Goal: Information Seeking & Learning: Learn about a topic

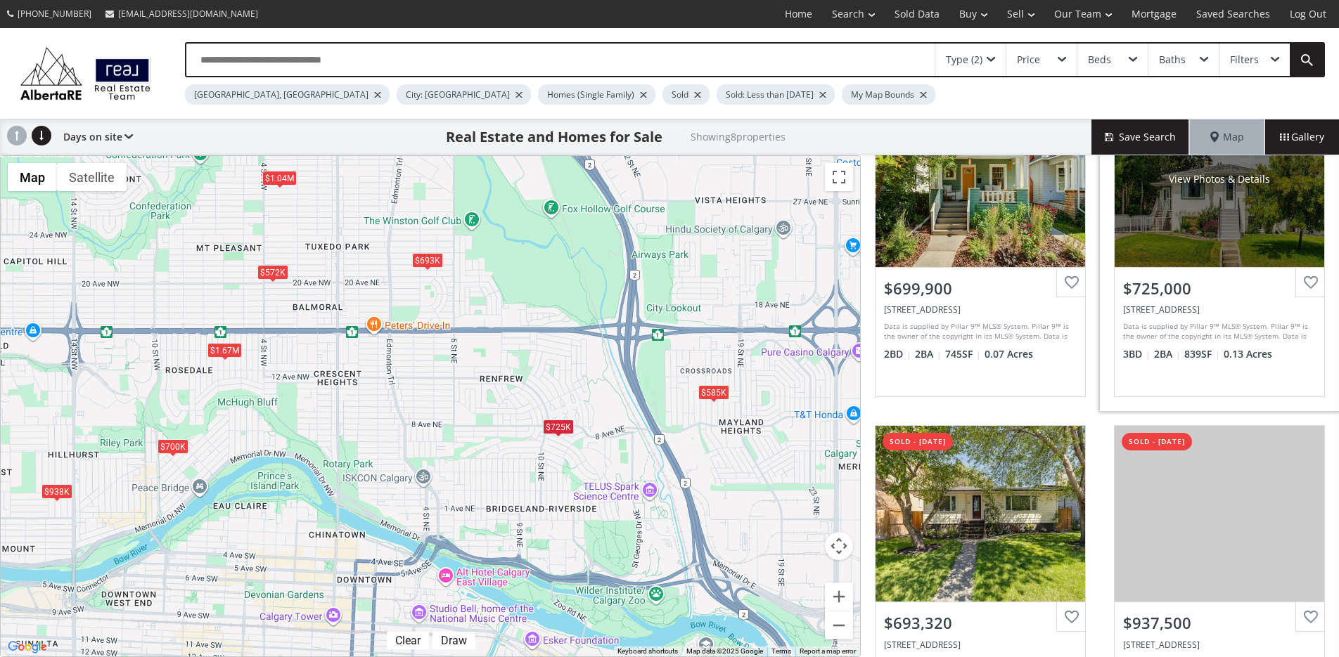
scroll to position [141, 0]
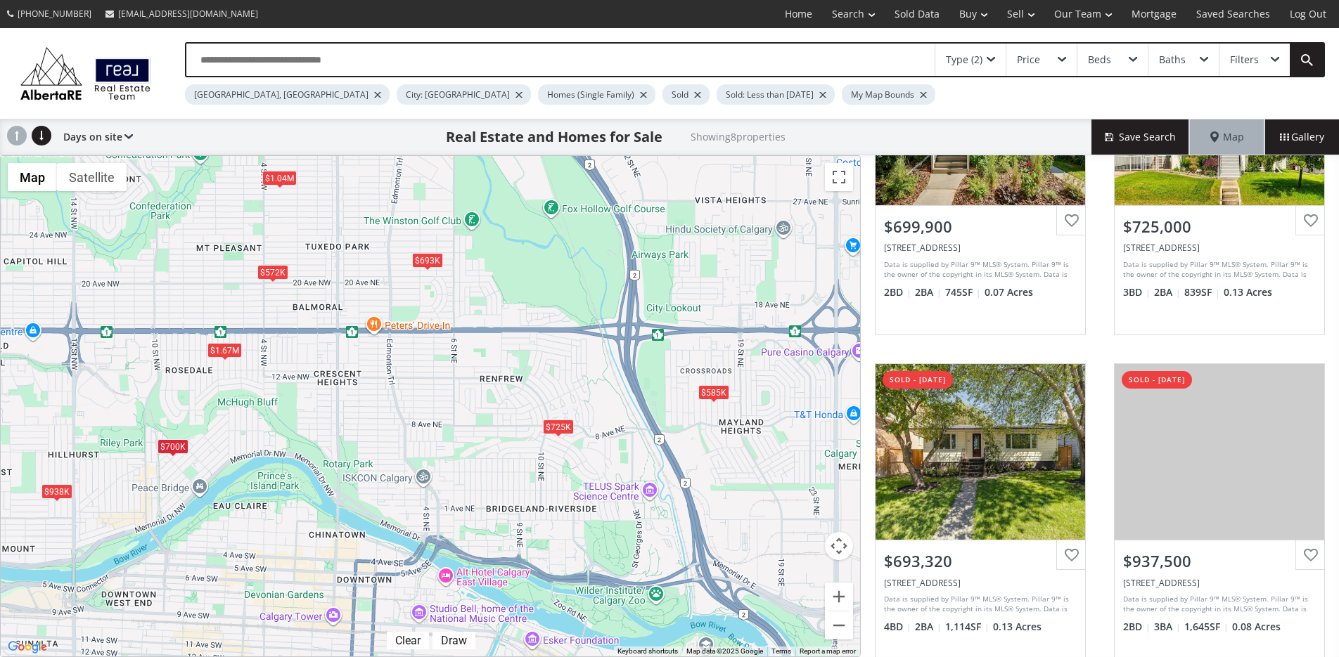
click at [991, 55] on div "Type (2)" at bounding box center [970, 60] width 70 height 32
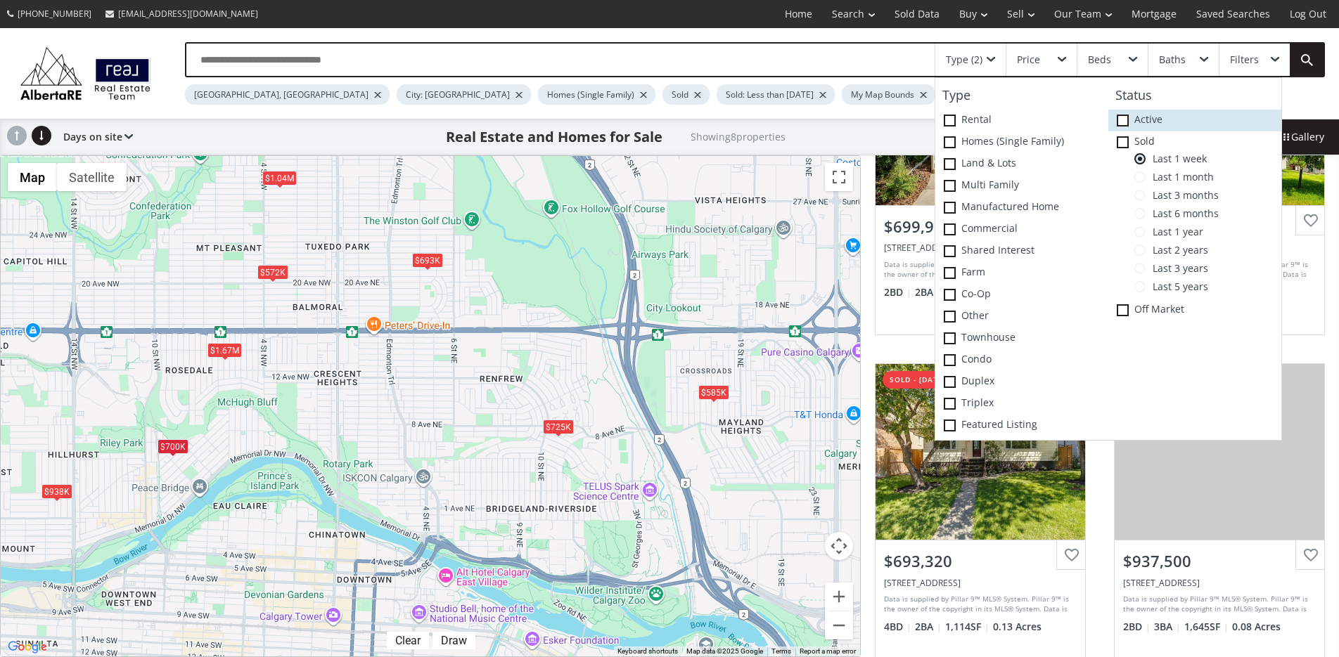
click at [1123, 119] on span at bounding box center [1122, 121] width 12 height 12
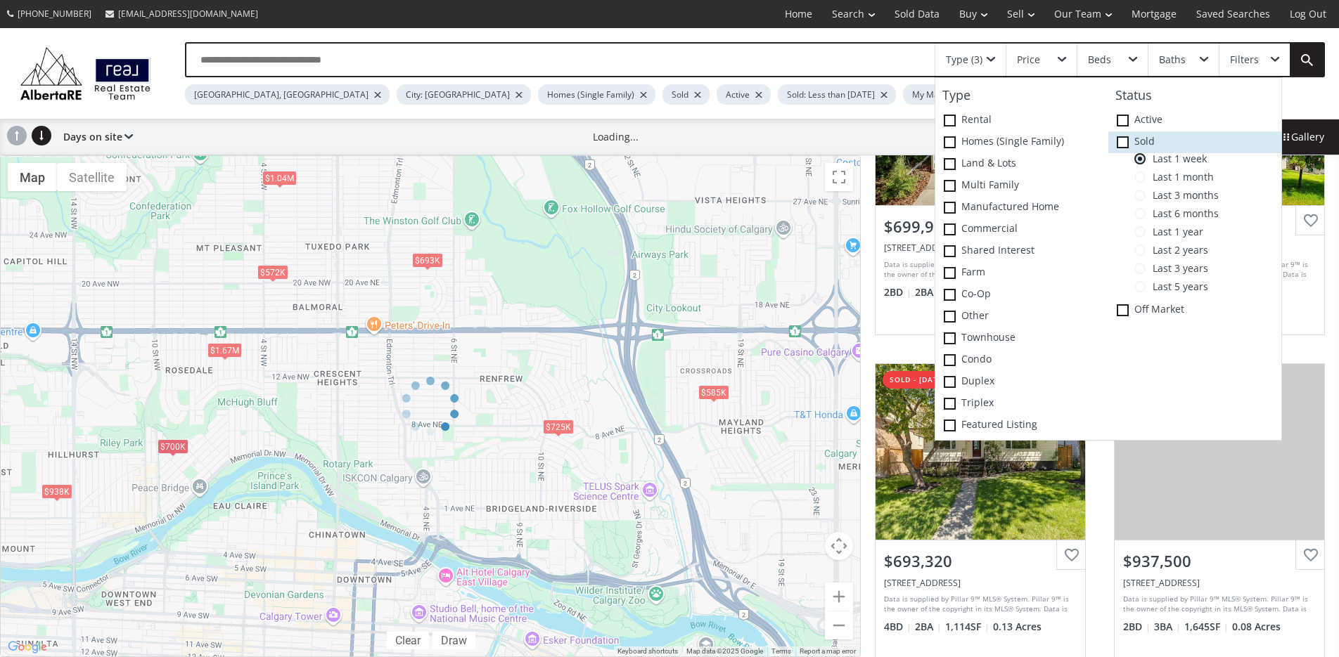
click at [0, 0] on icon at bounding box center [0, 0] width 0 height 0
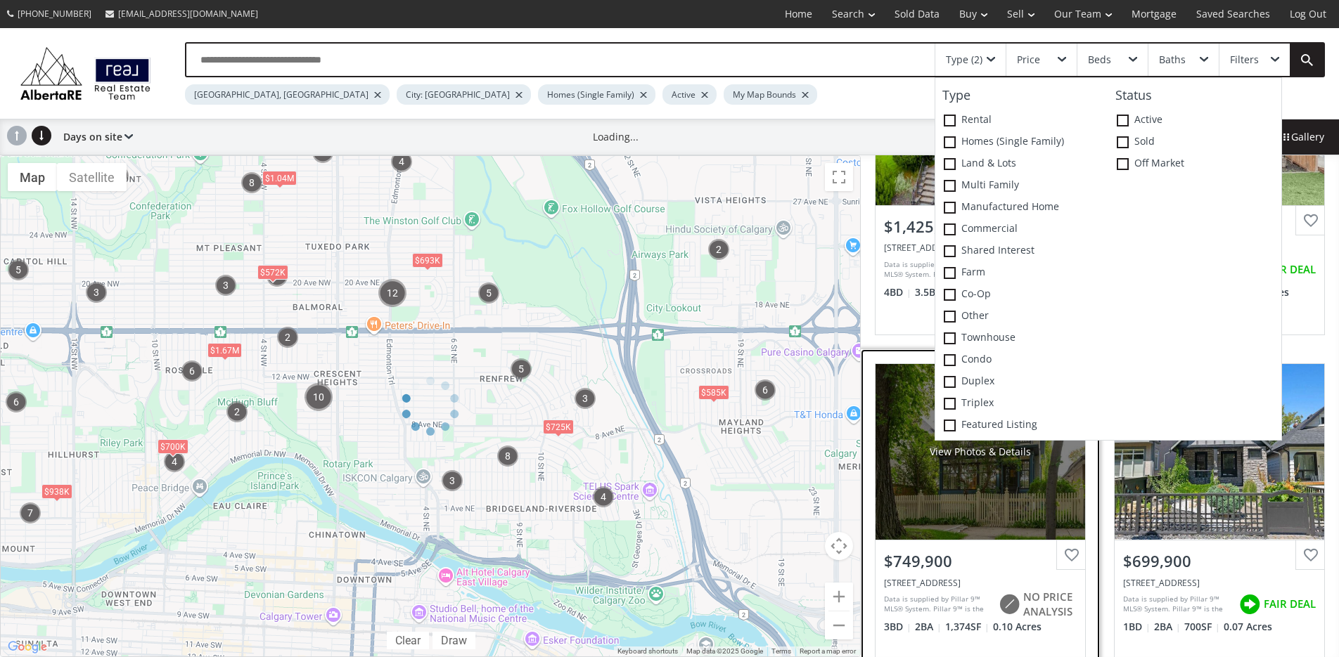
click at [987, 536] on div "View Photos & Details" at bounding box center [980, 452] width 210 height 176
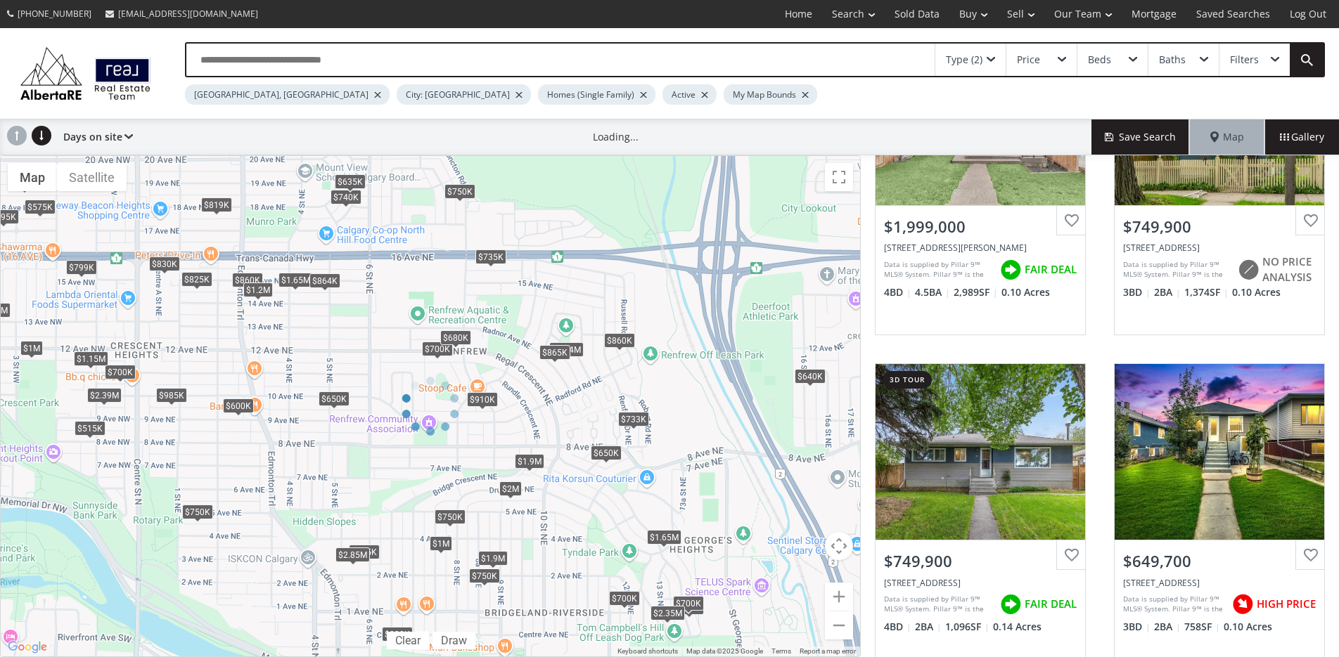
drag, startPoint x: 664, startPoint y: 498, endPoint x: 444, endPoint y: 346, distance: 267.4
click at [442, 340] on div at bounding box center [430, 406] width 861 height 502
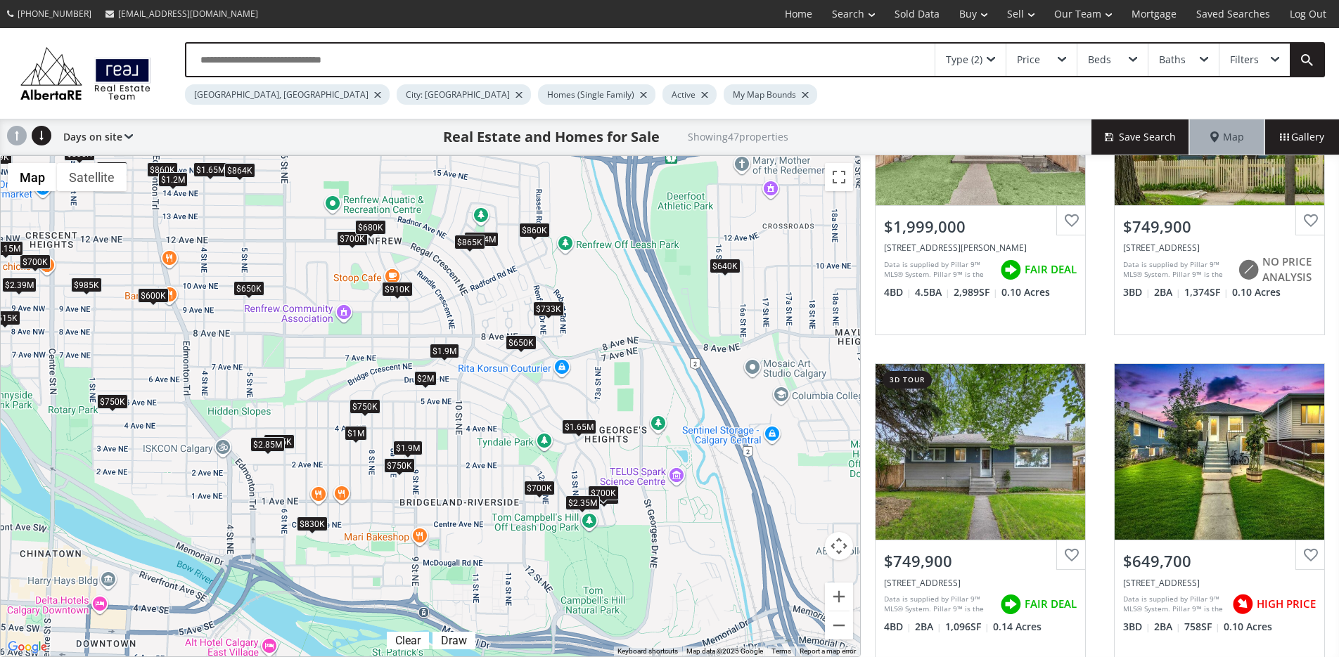
drag, startPoint x: 562, startPoint y: 578, endPoint x: 477, endPoint y: 466, distance: 140.5
click at [477, 466] on div "To navigate, press the arrow keys. $2M $750K $750K $650K $819K $700K $740K $860…" at bounding box center [430, 406] width 859 height 501
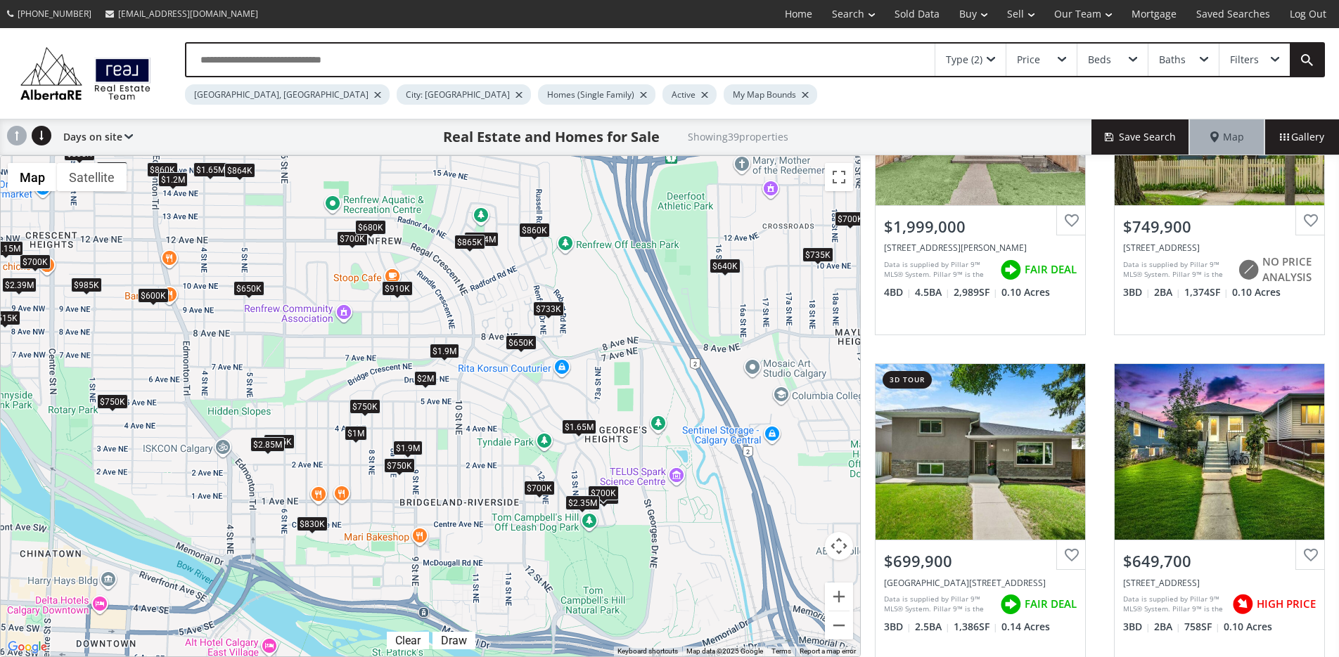
click at [309, 521] on div "$830K" at bounding box center [312, 524] width 31 height 15
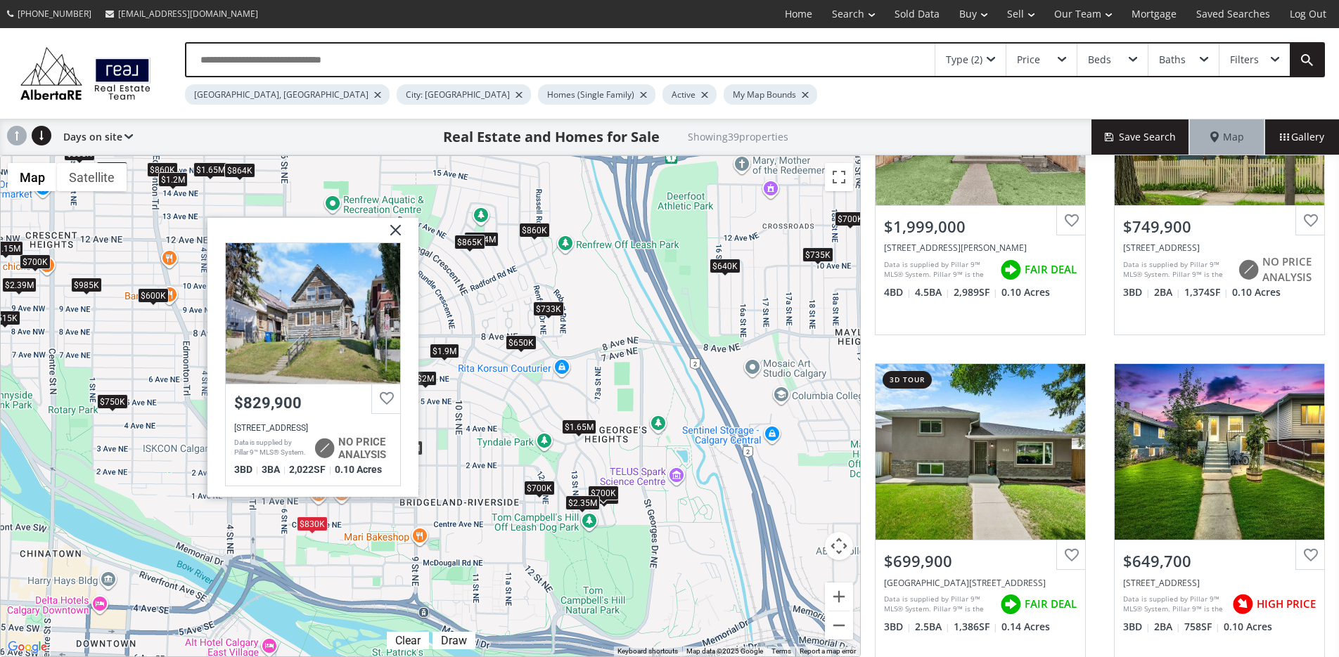
drag, startPoint x: 397, startPoint y: 230, endPoint x: 400, endPoint y: 238, distance: 8.2
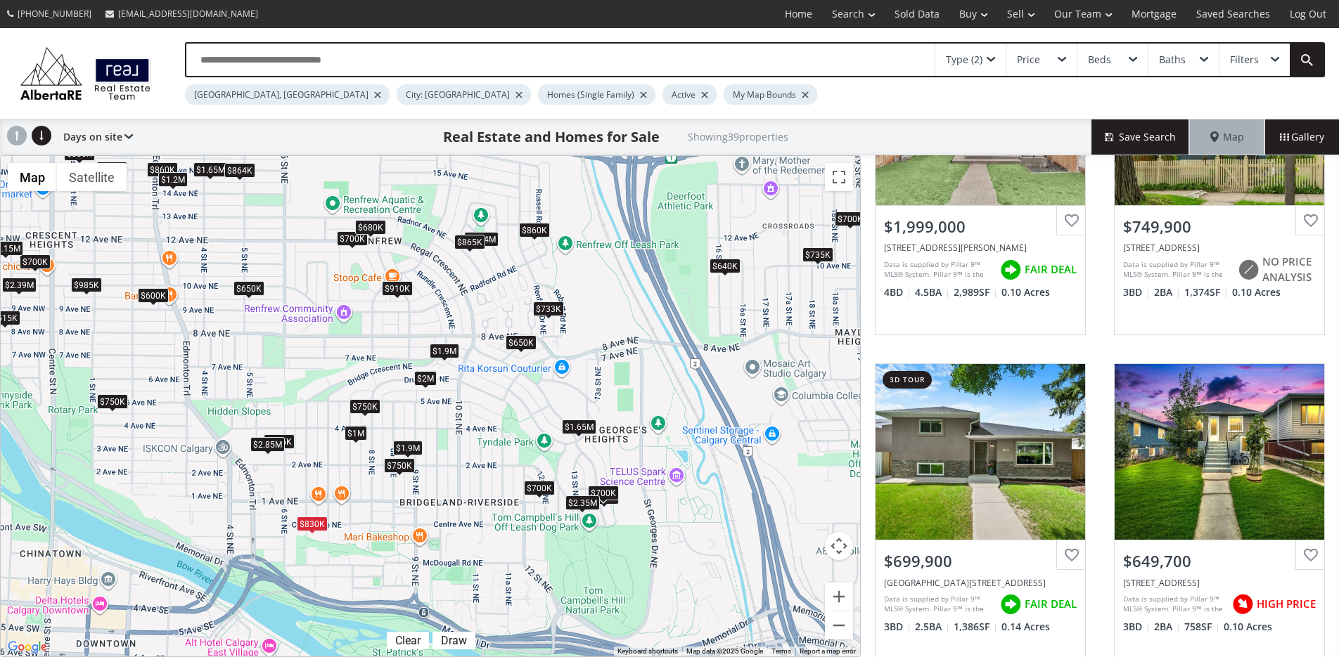
click at [406, 446] on div "$1.9M" at bounding box center [408, 448] width 30 height 15
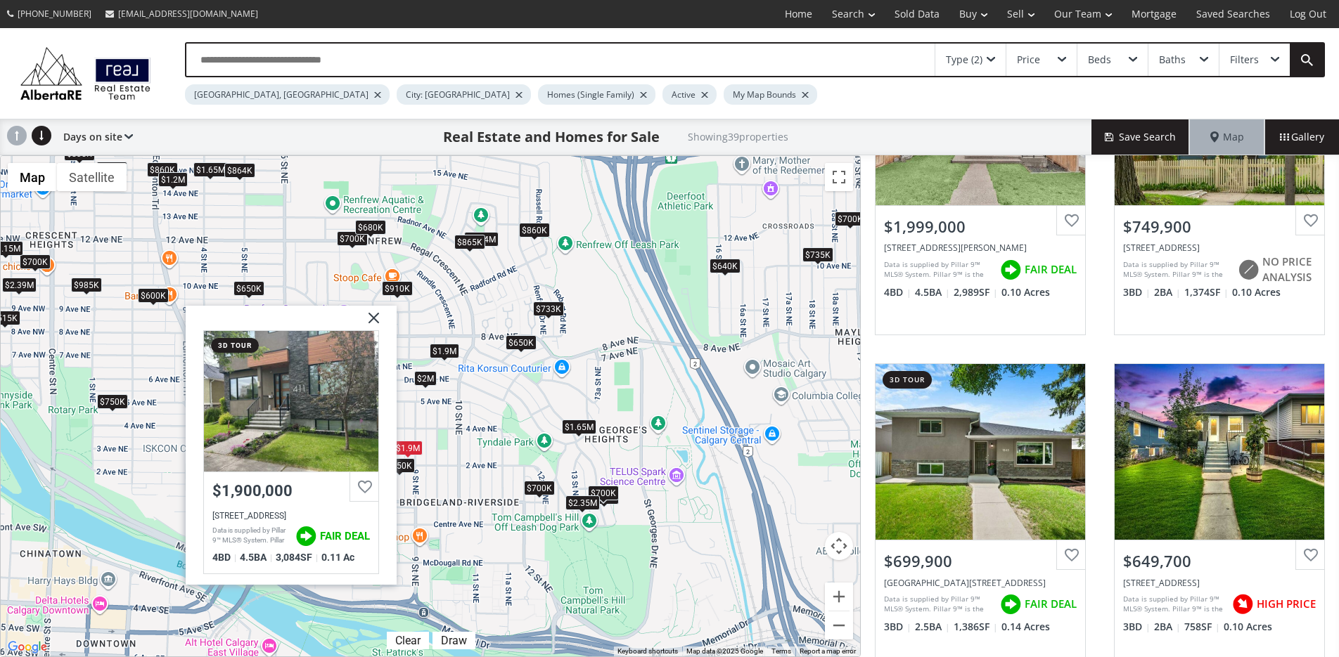
click at [373, 312] on img at bounding box center [368, 323] width 35 height 35
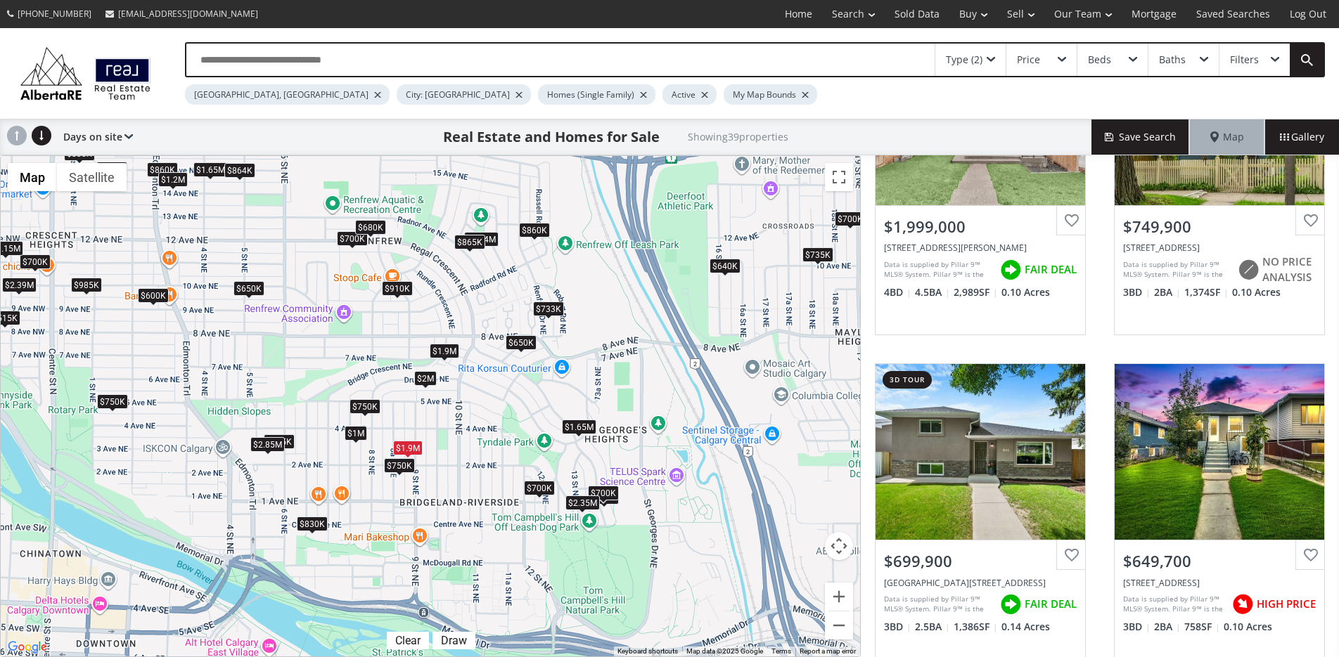
click at [540, 486] on div "$700K" at bounding box center [539, 488] width 31 height 15
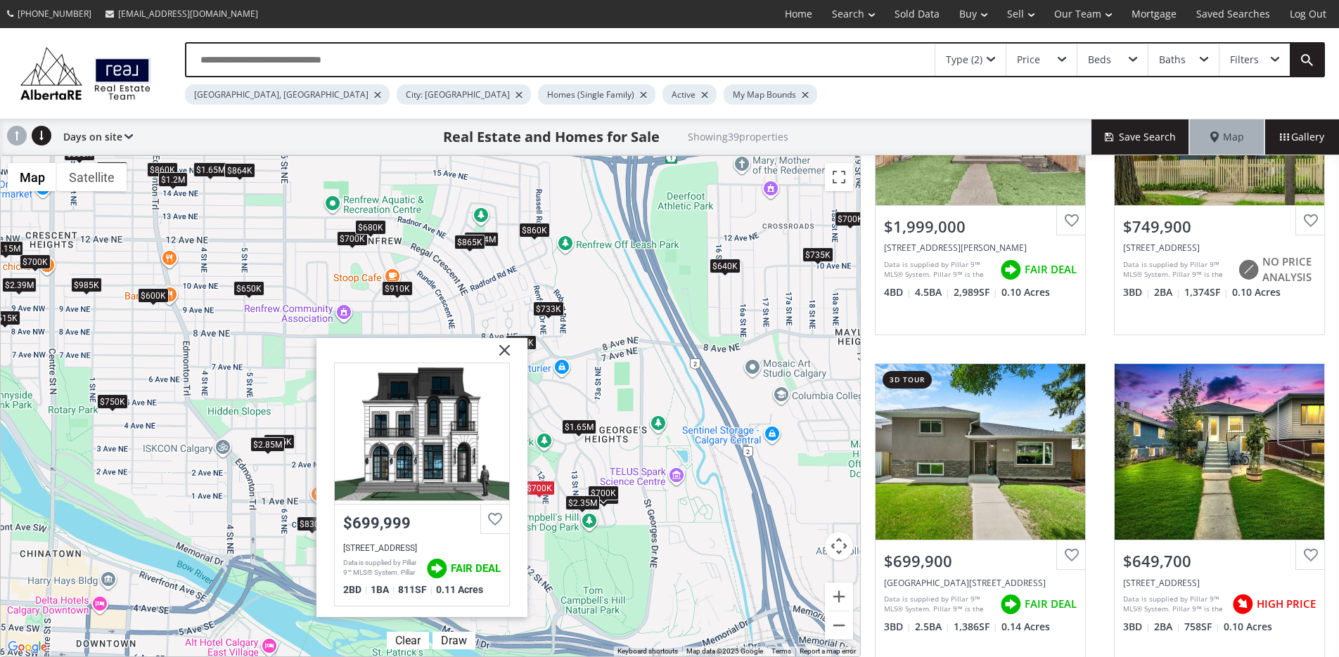
drag, startPoint x: 505, startPoint y: 352, endPoint x: 494, endPoint y: 356, distance: 11.6
click at [505, 351] on img at bounding box center [499, 355] width 35 height 35
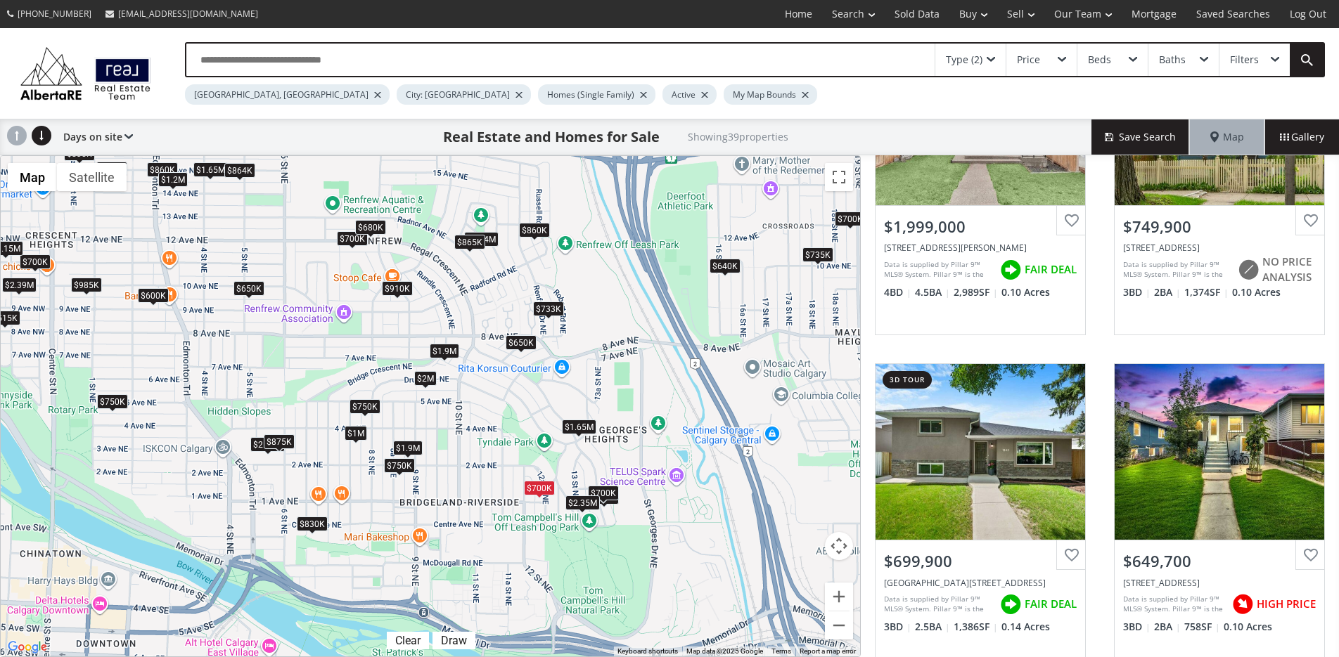
click at [281, 441] on div "$875K" at bounding box center [279, 442] width 31 height 15
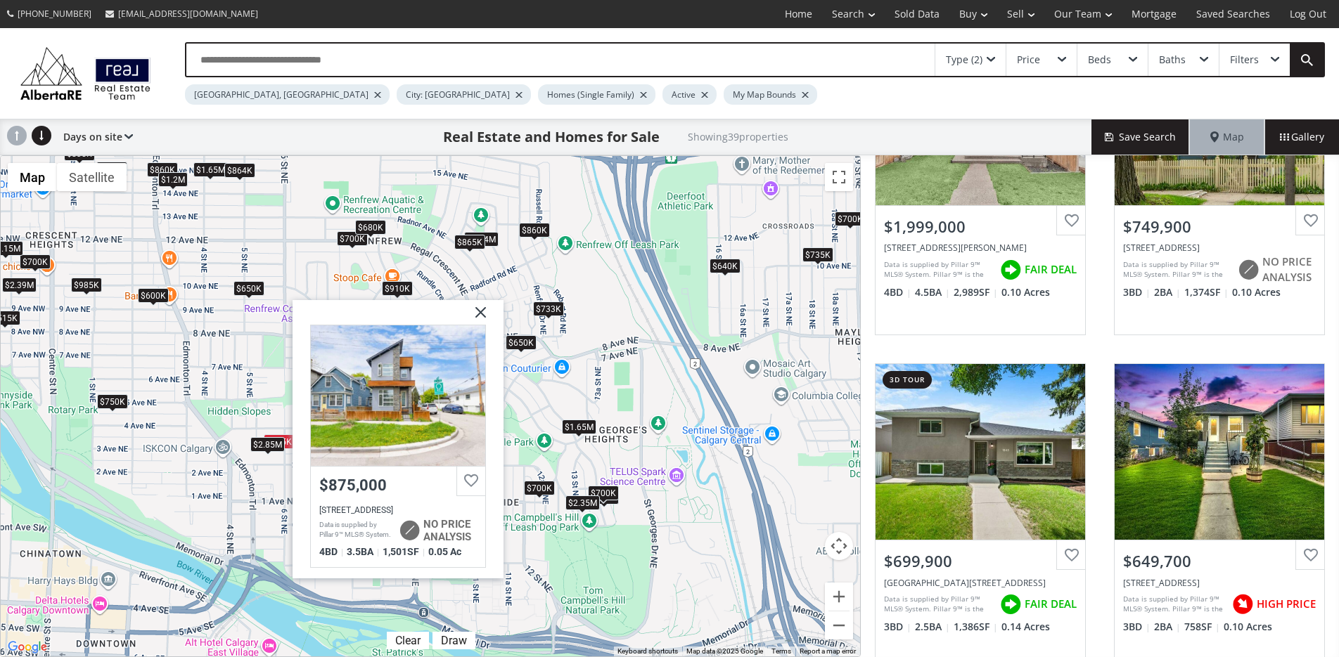
click at [474, 316] on img at bounding box center [475, 317] width 35 height 35
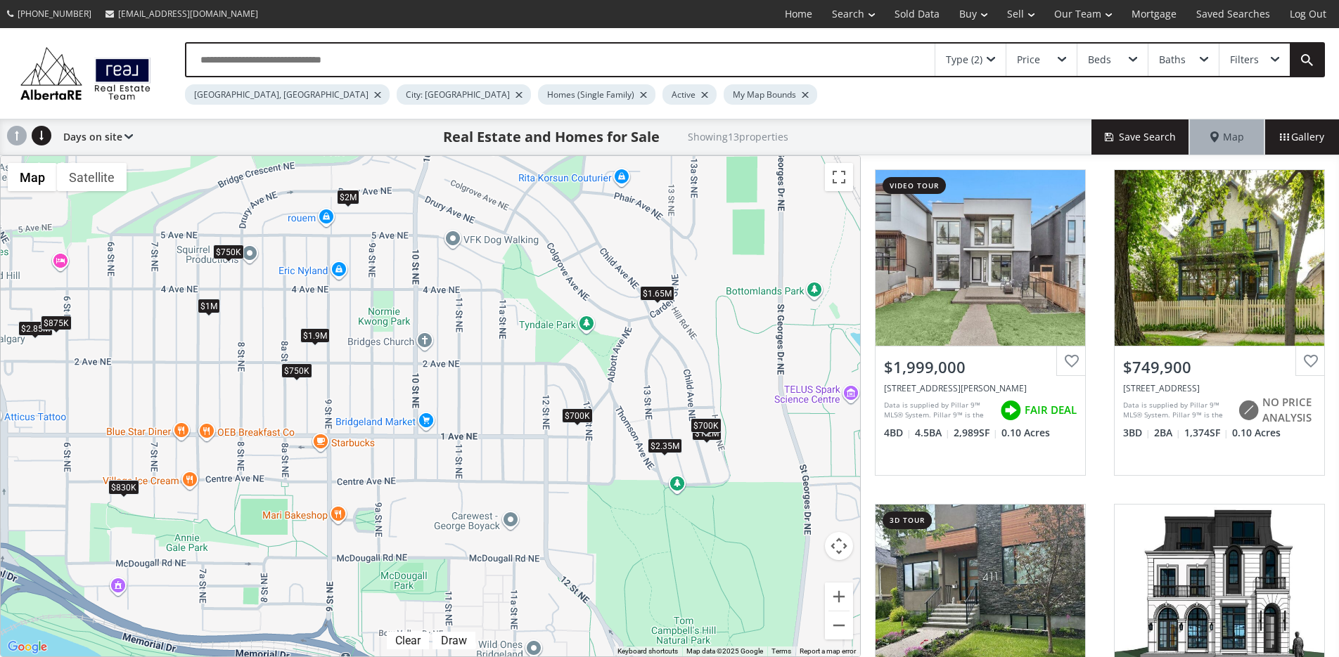
click at [66, 321] on div "$875K" at bounding box center [56, 323] width 31 height 15
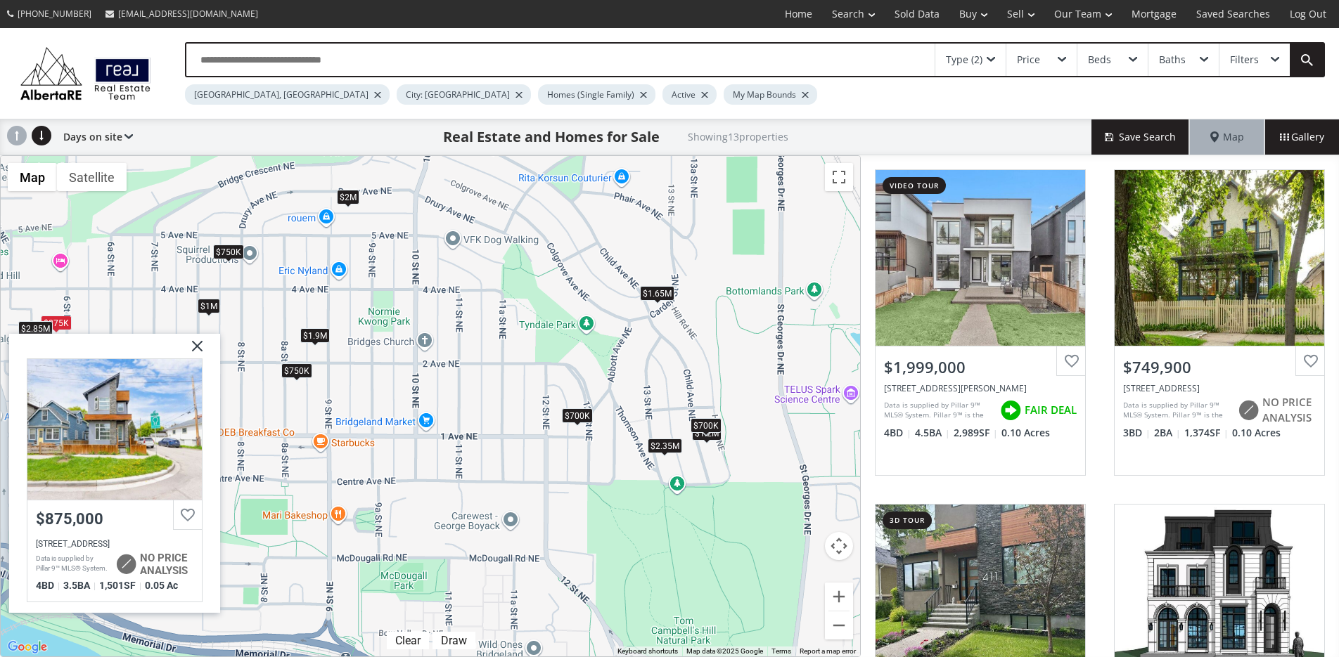
click at [198, 340] on img at bounding box center [191, 351] width 35 height 35
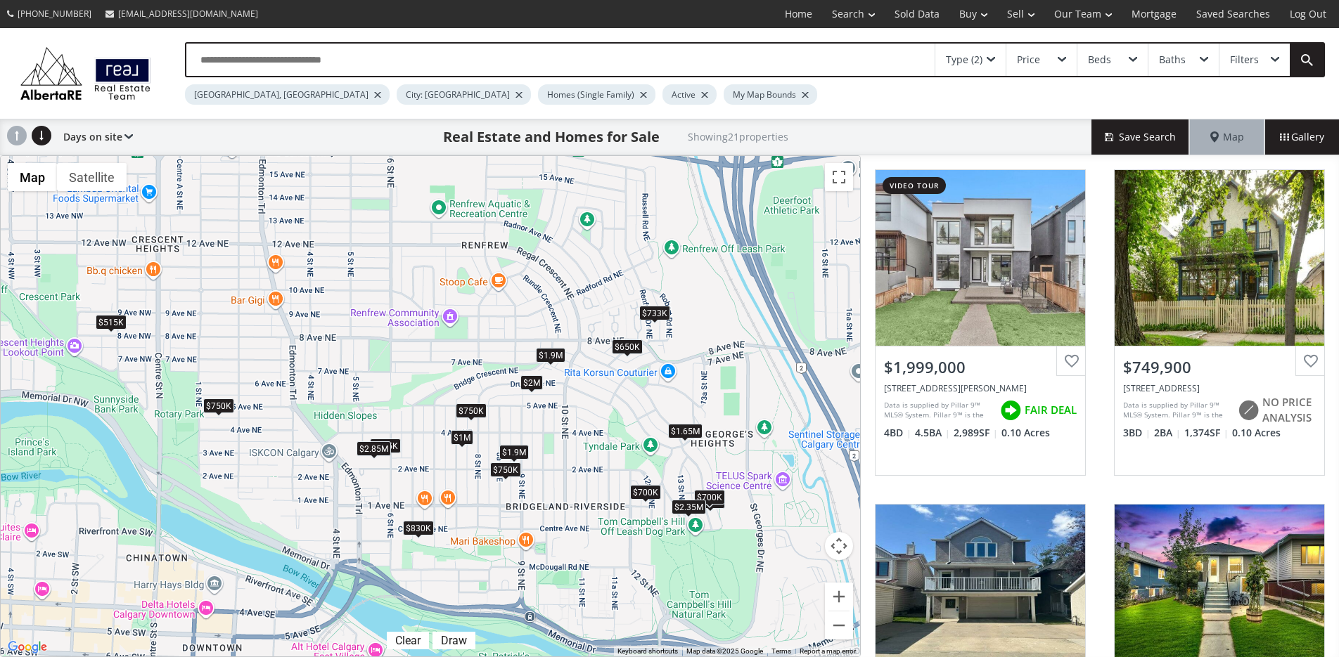
drag, startPoint x: 167, startPoint y: 308, endPoint x: 274, endPoint y: 468, distance: 192.1
click at [274, 468] on div "To navigate, press the arrow keys. $2M $750K $745K $650K $515K $733K $1.9M $700…" at bounding box center [430, 406] width 859 height 501
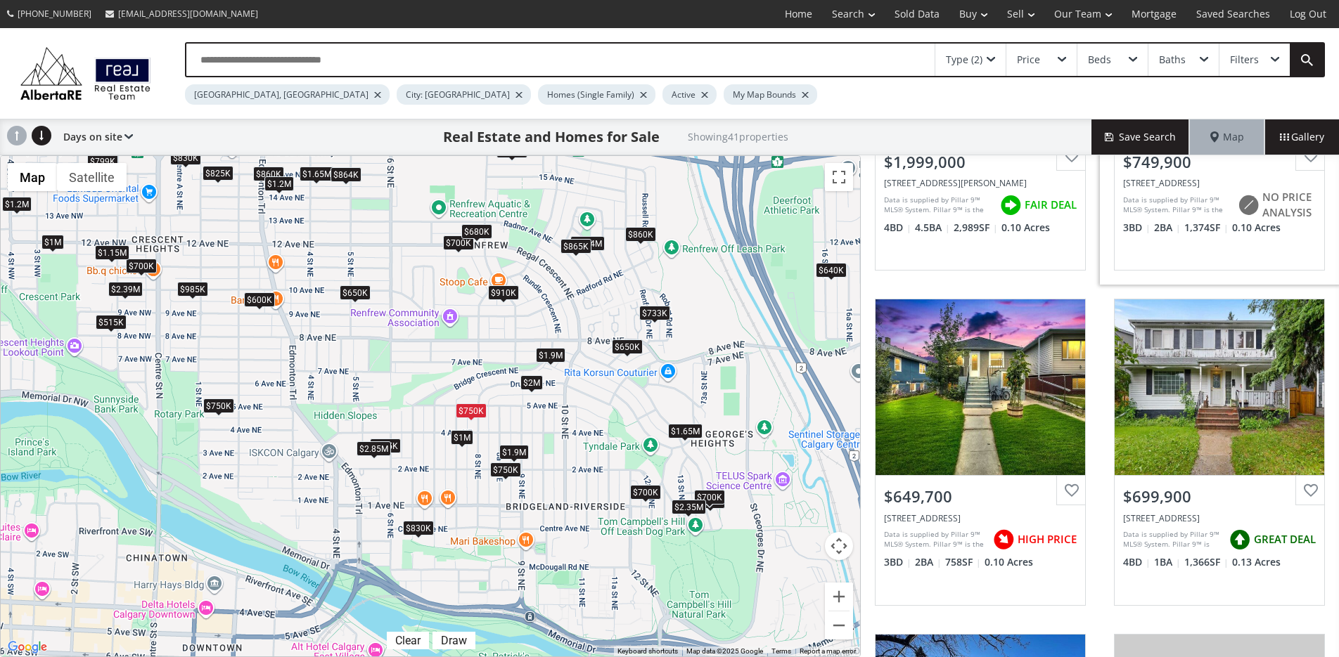
scroll to position [211, 0]
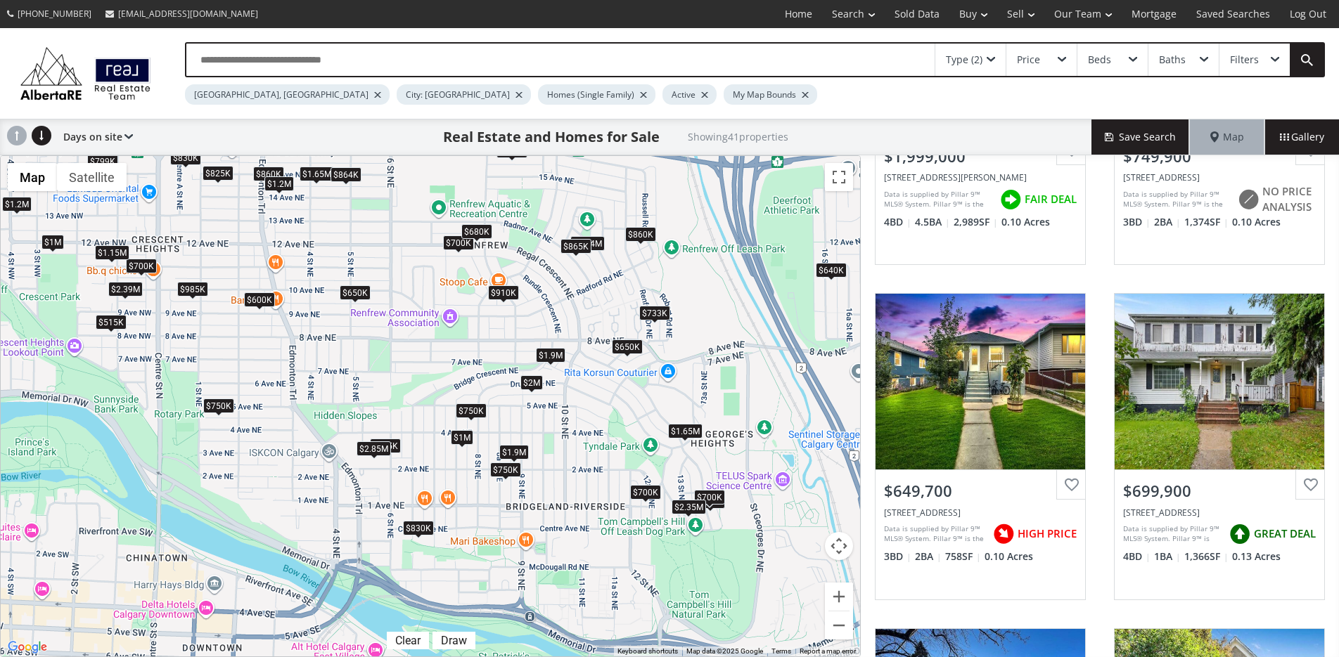
click at [207, 408] on div "$750K" at bounding box center [218, 406] width 31 height 15
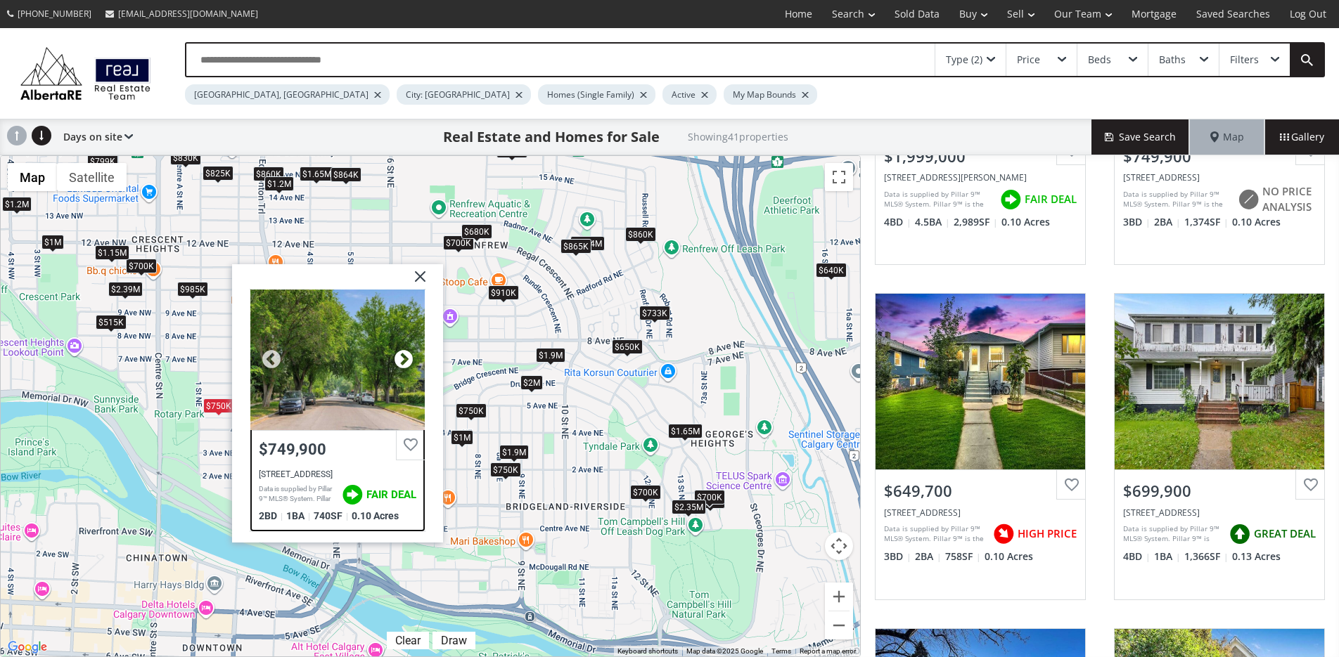
click at [410, 352] on div at bounding box center [403, 359] width 21 height 21
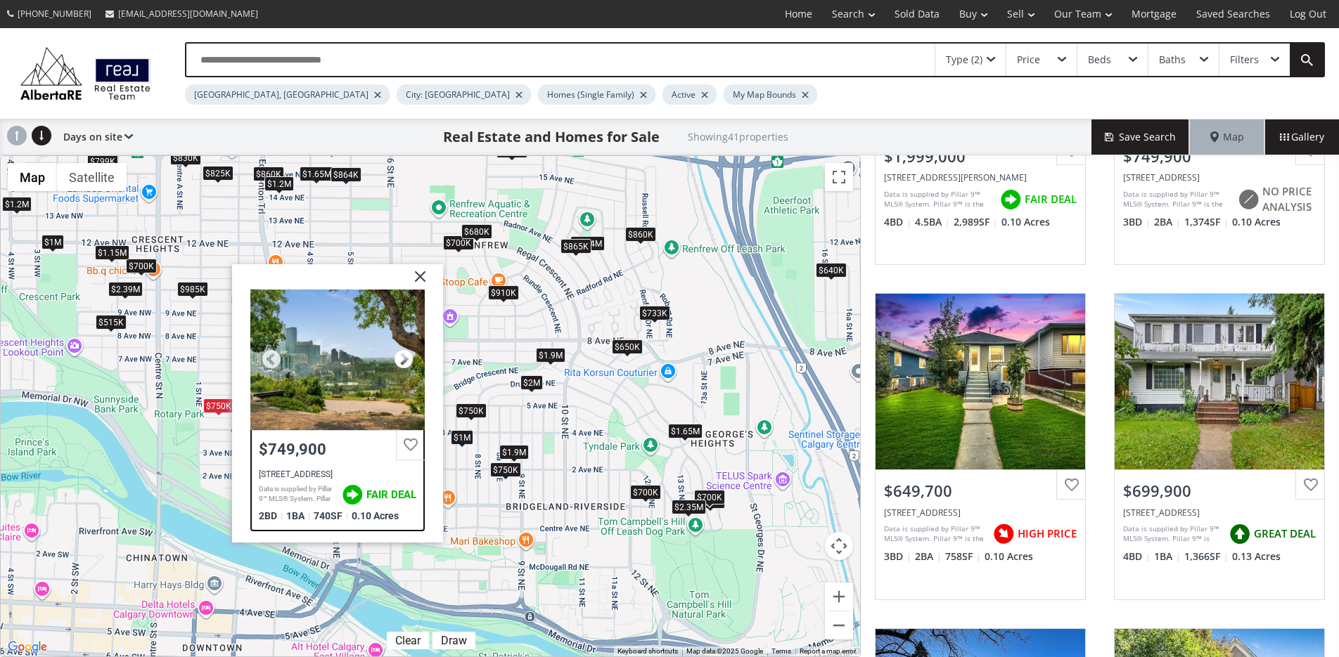
click at [411, 354] on div at bounding box center [403, 359] width 21 height 21
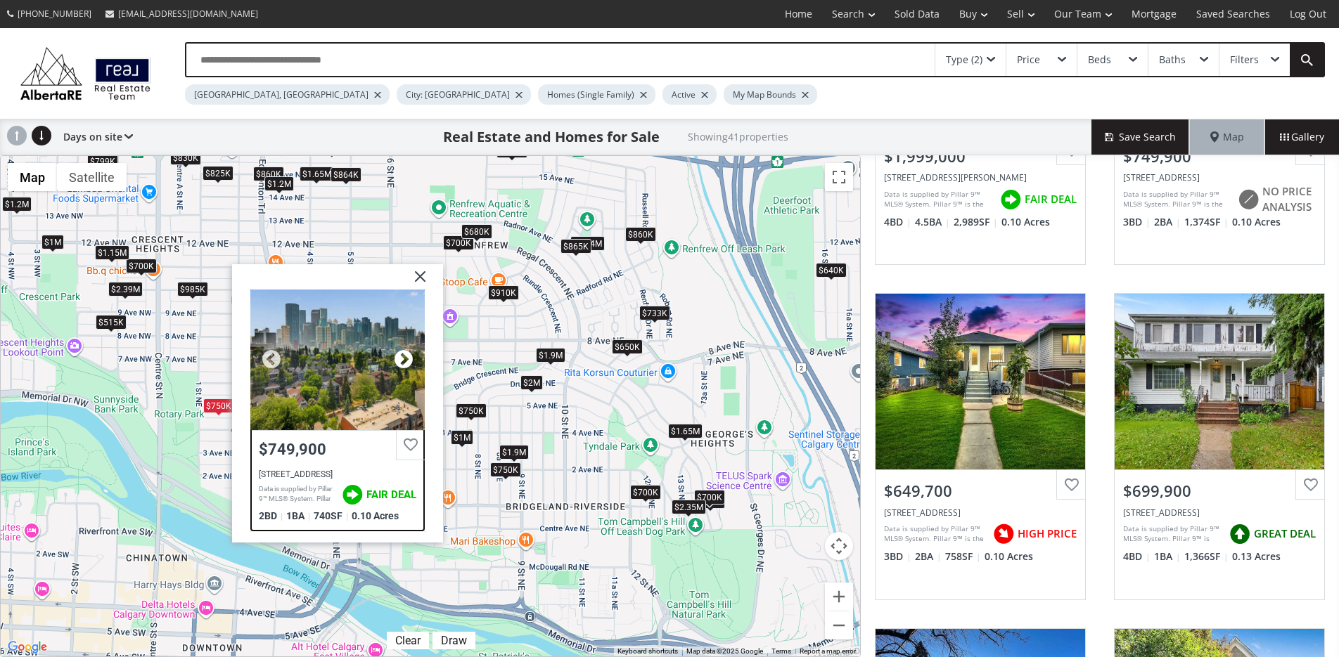
click at [411, 354] on div at bounding box center [403, 359] width 21 height 21
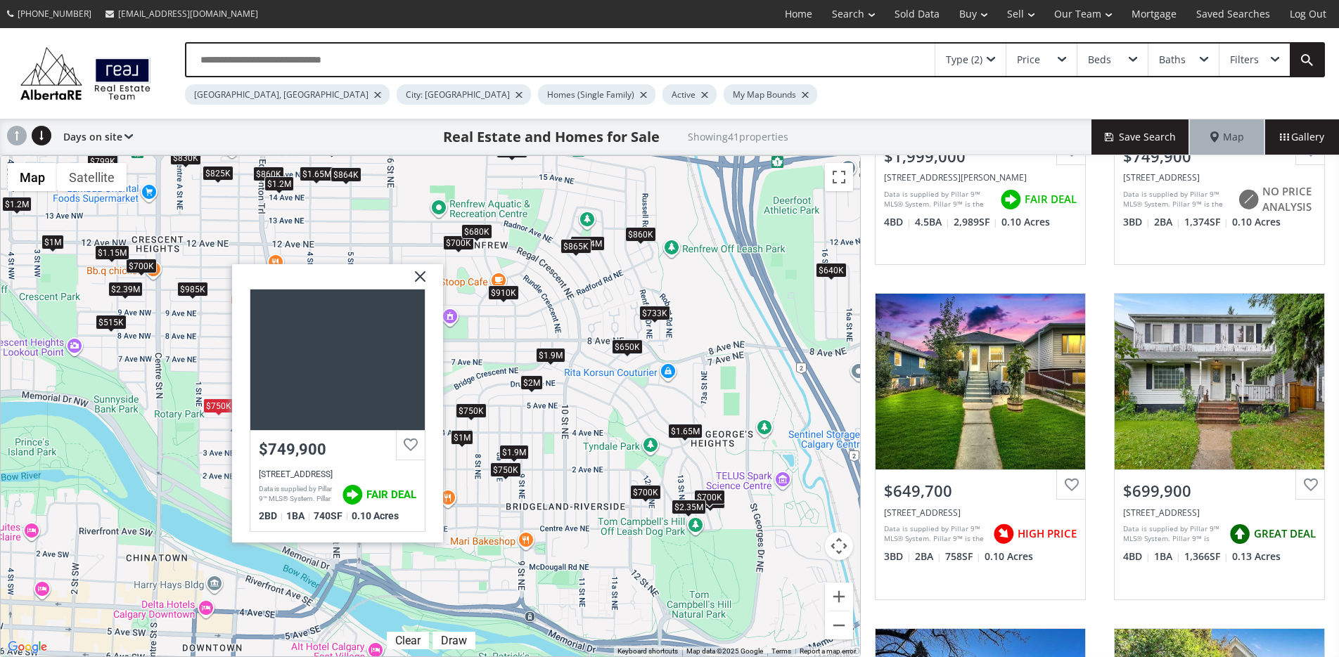
click at [419, 283] on img at bounding box center [414, 281] width 35 height 35
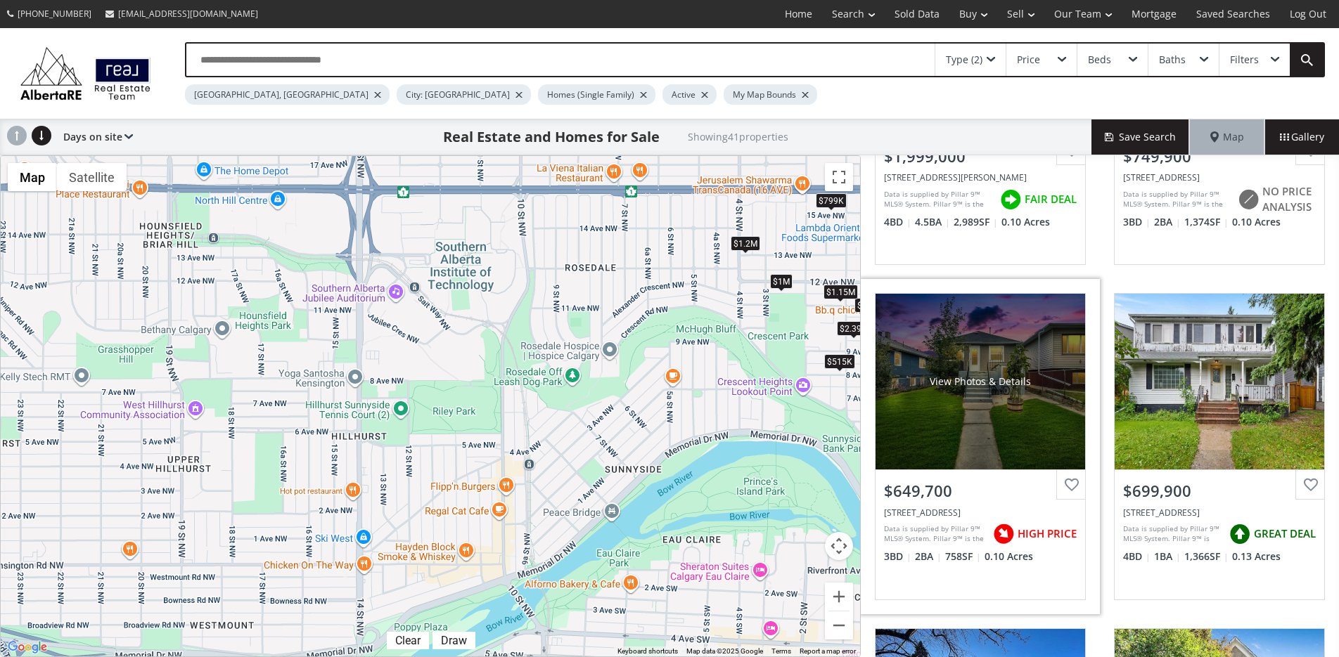
drag, startPoint x: 150, startPoint y: 355, endPoint x: 884, endPoint y: 395, distance: 735.8
click at [884, 395] on div "← Move left → Move right ↑ Move up ↓ Move down + Zoom in - Zoom out Home Jump l…" at bounding box center [669, 406] width 1339 height 502
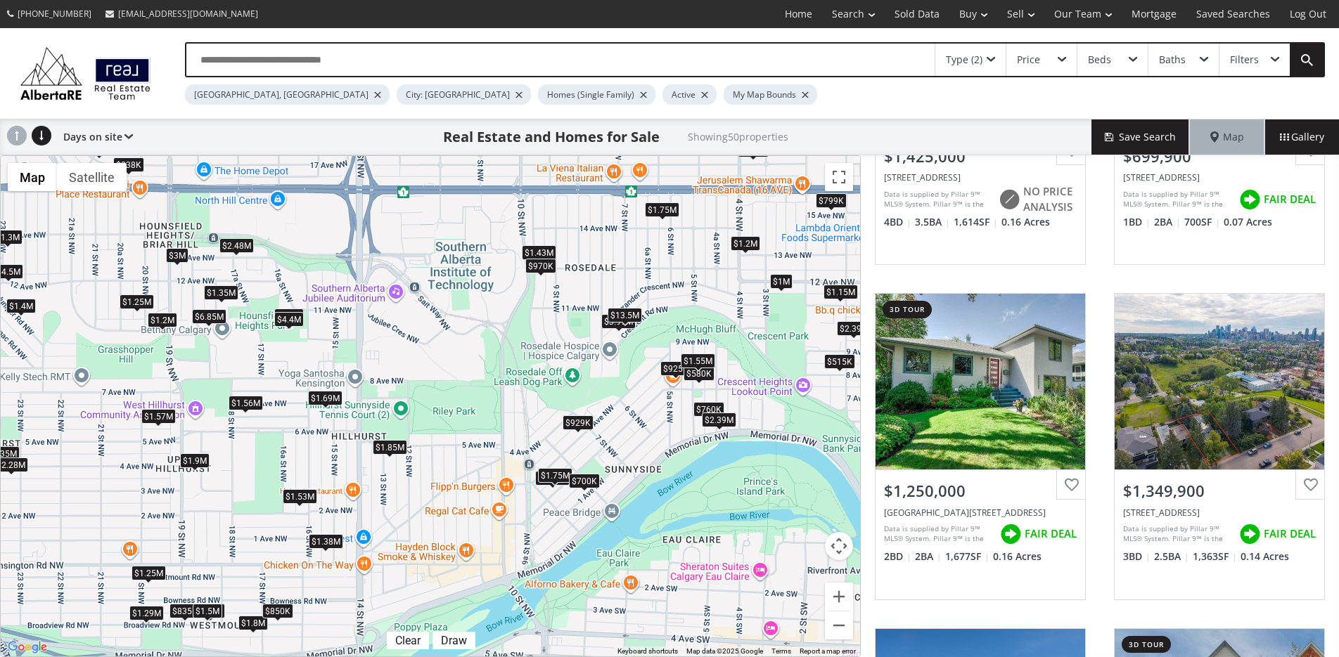
click at [583, 481] on div "$700K" at bounding box center [584, 481] width 31 height 15
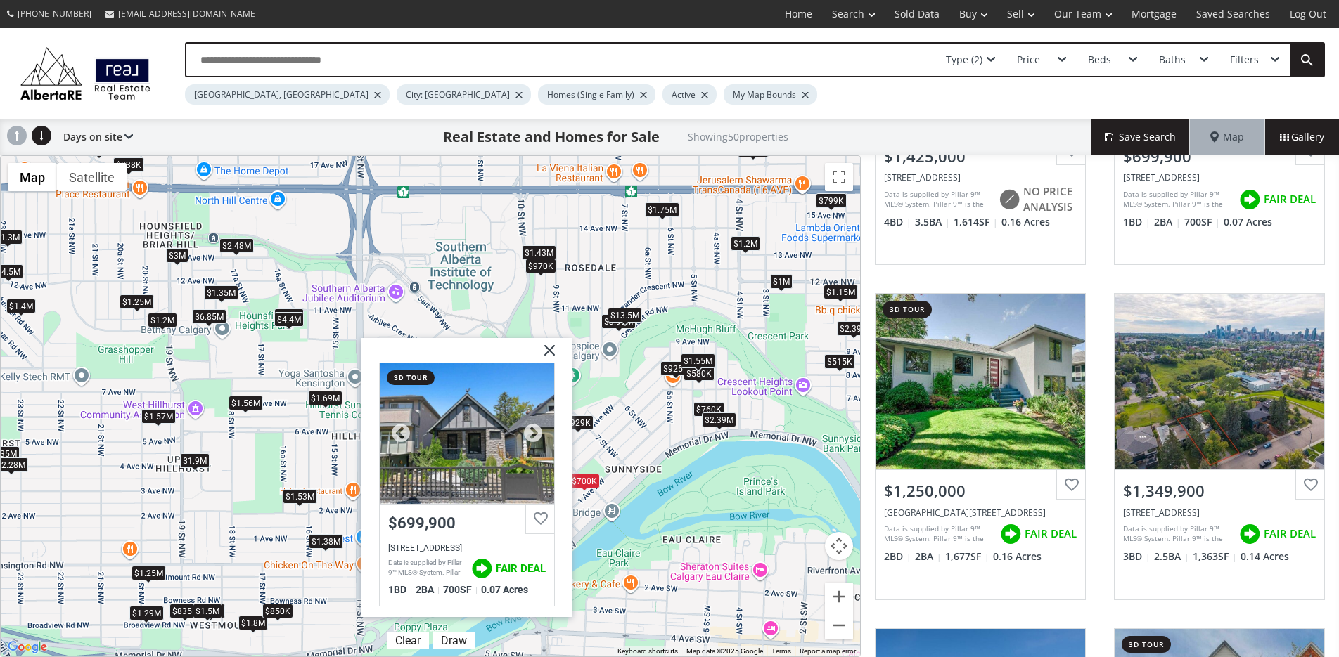
click at [484, 446] on div at bounding box center [467, 433] width 174 height 141
click at [548, 349] on img at bounding box center [544, 355] width 35 height 35
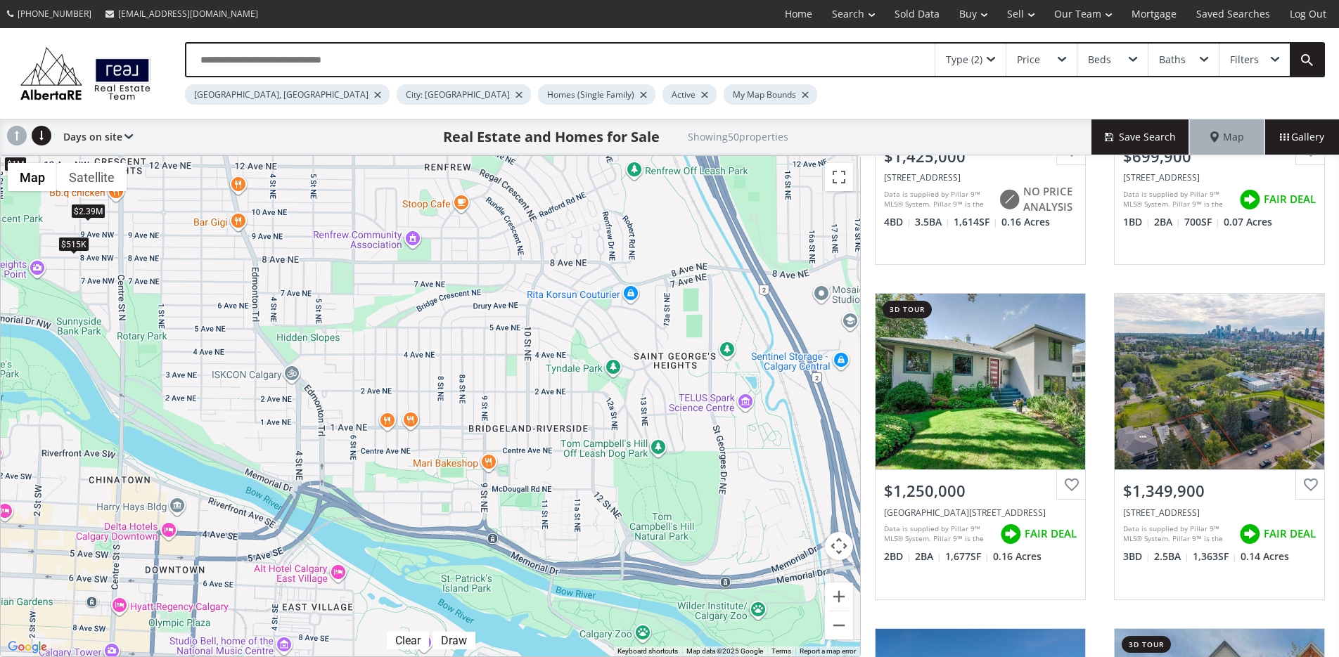
drag, startPoint x: 762, startPoint y: 397, endPoint x: 72, endPoint y: 312, distance: 695.6
click at [52, 308] on div "To navigate, press the arrow keys. $1.43M $700K $1.25M $1.35M $2.48M $835K $515…" at bounding box center [430, 406] width 859 height 501
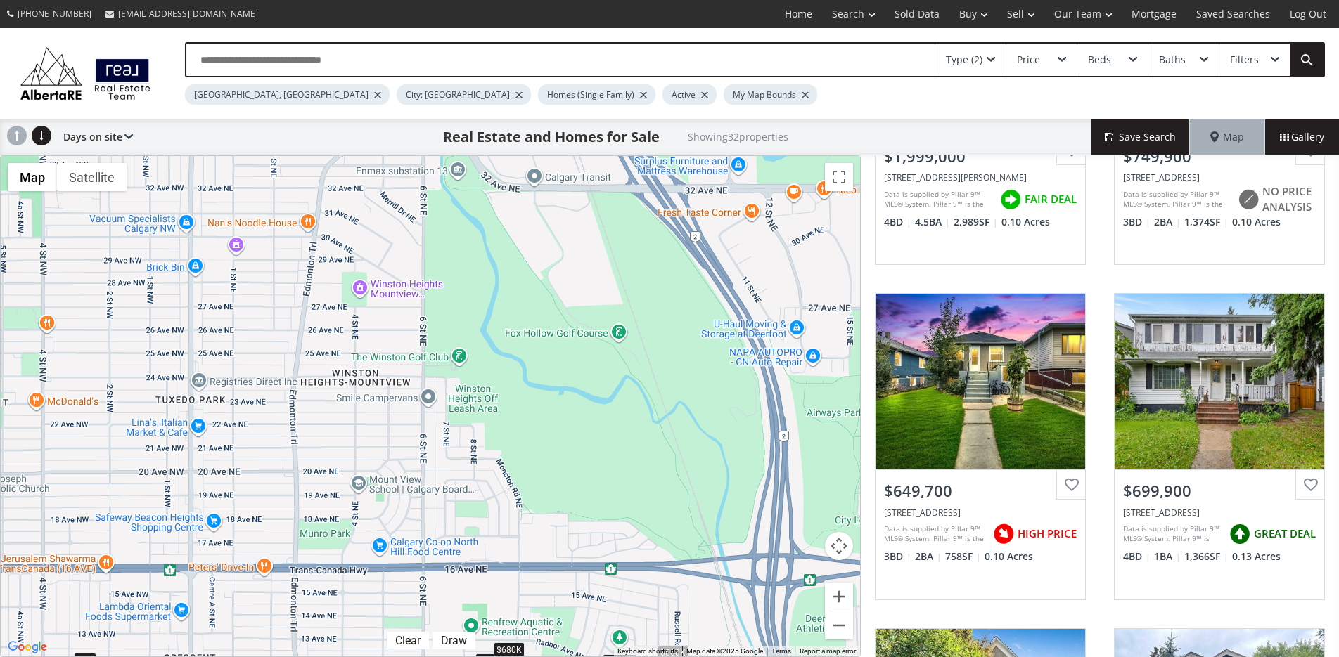
drag, startPoint x: 219, startPoint y: 207, endPoint x: 271, endPoint y: 690, distance: 485.9
click at [271, 657] on html "[PHONE_NUMBER] [EMAIL_ADDRESS][DOMAIN_NAME] Home Search Search By Map Advanced …" at bounding box center [669, 328] width 1339 height 657
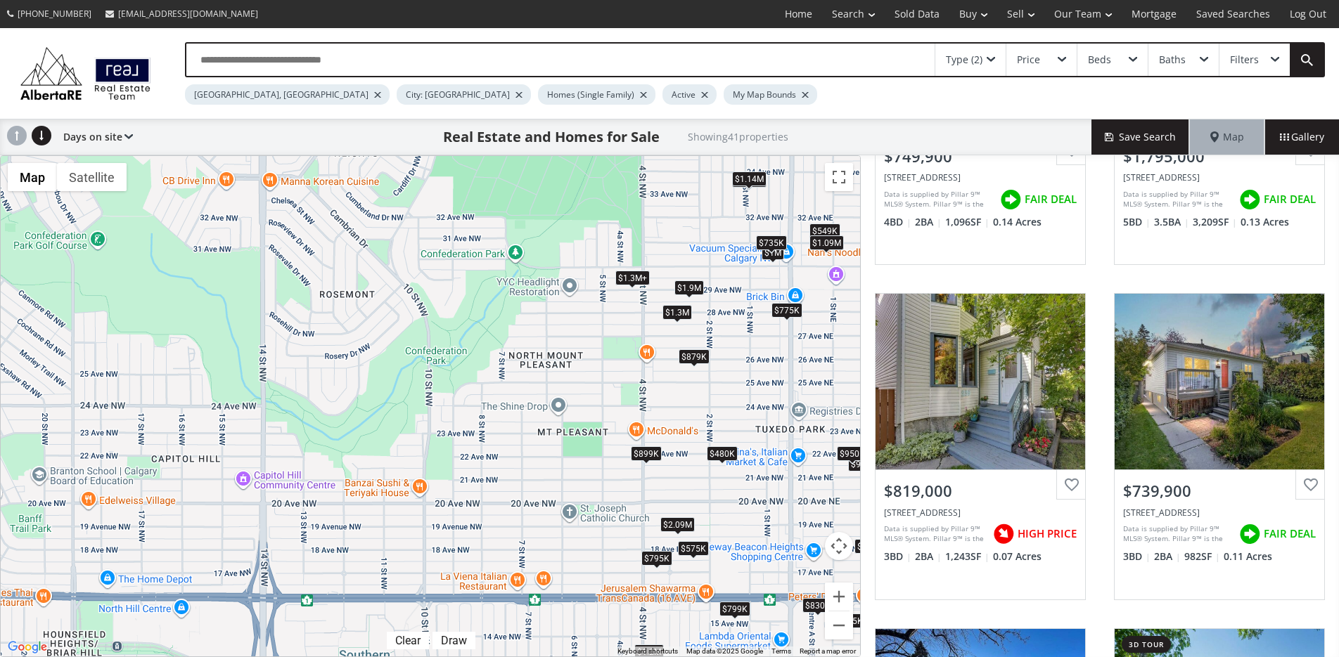
drag, startPoint x: 65, startPoint y: 365, endPoint x: 690, endPoint y: 397, distance: 625.9
click at [690, 397] on div "To navigate, press the arrow keys. $750K $1.8M $819K $740K $860K $480K $635K $9…" at bounding box center [430, 406] width 859 height 501
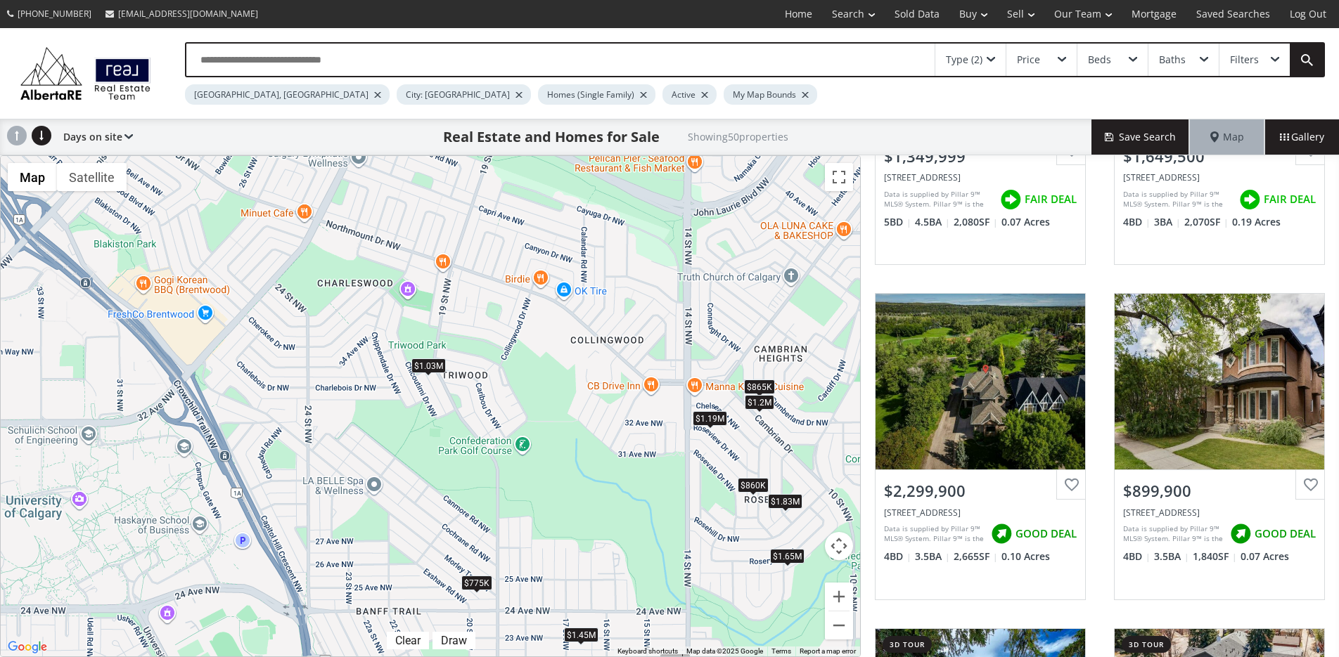
drag, startPoint x: 134, startPoint y: 361, endPoint x: 557, endPoint y: 567, distance: 470.7
click at [557, 567] on div "To navigate, press the arrow keys. $1.35M $1.65M $2.3M $900K $1.19M $1.03M $480…" at bounding box center [430, 406] width 859 height 501
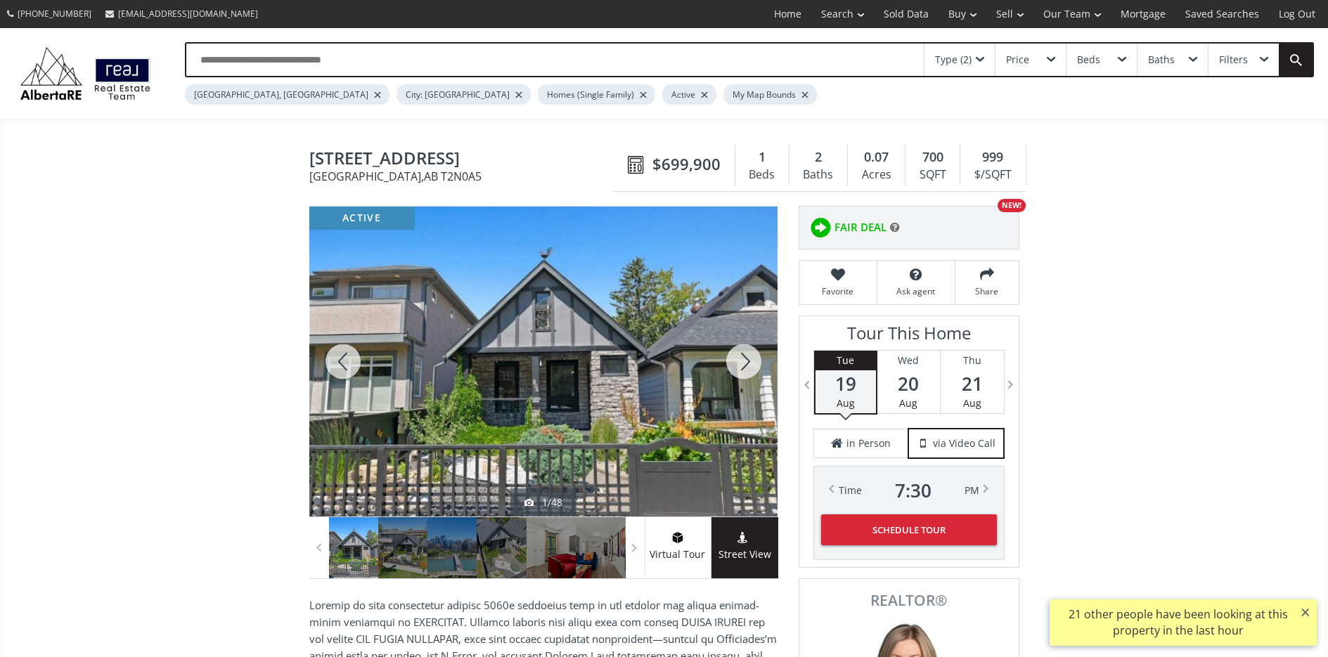
click at [743, 360] on div at bounding box center [743, 362] width 67 height 310
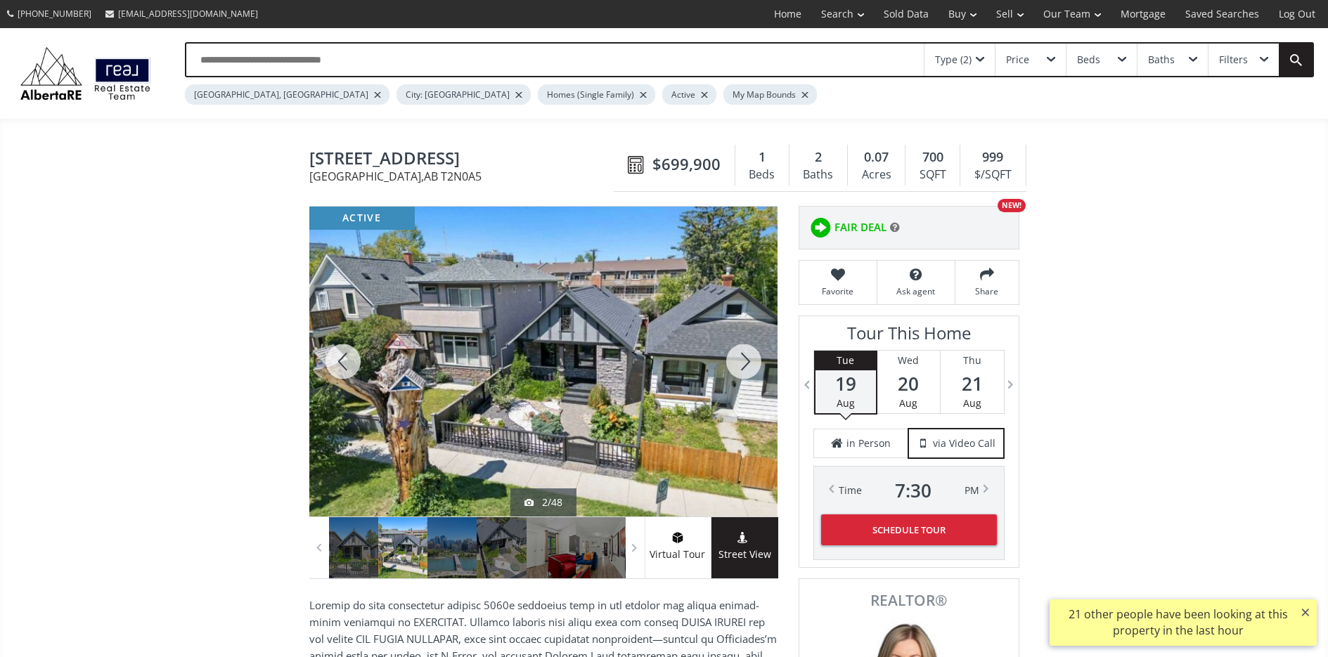
click at [744, 358] on div at bounding box center [743, 362] width 67 height 310
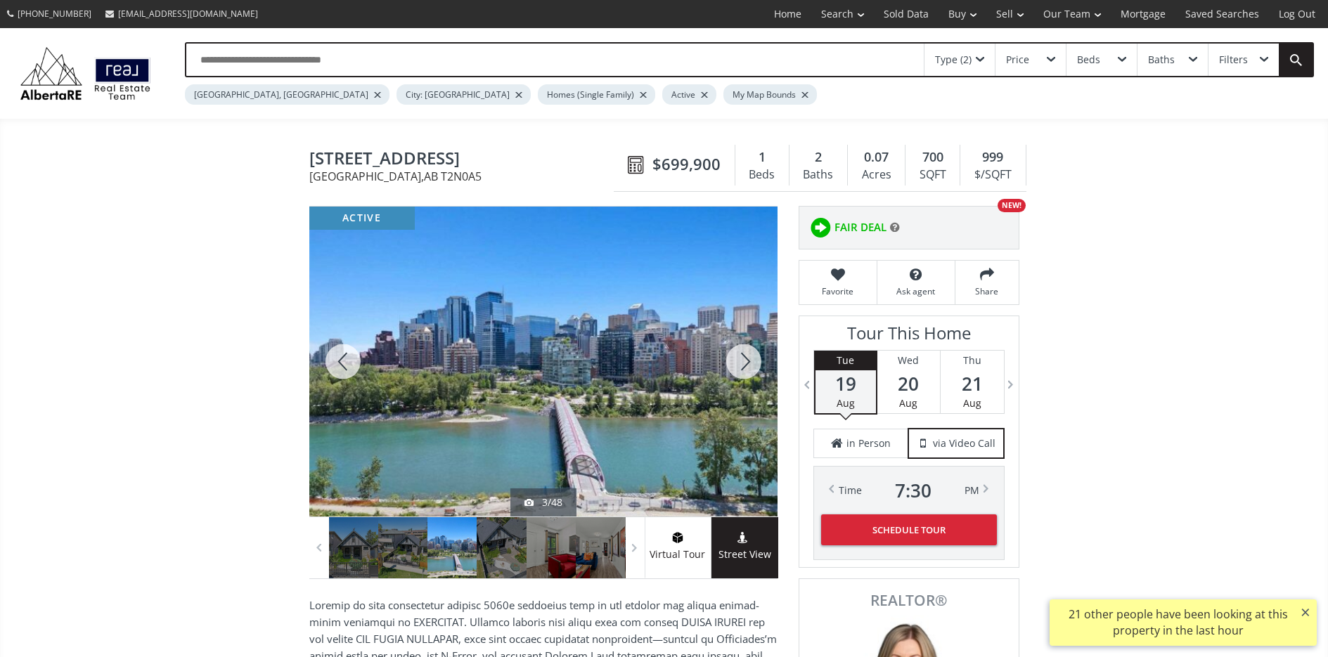
click at [744, 358] on div at bounding box center [743, 362] width 67 height 310
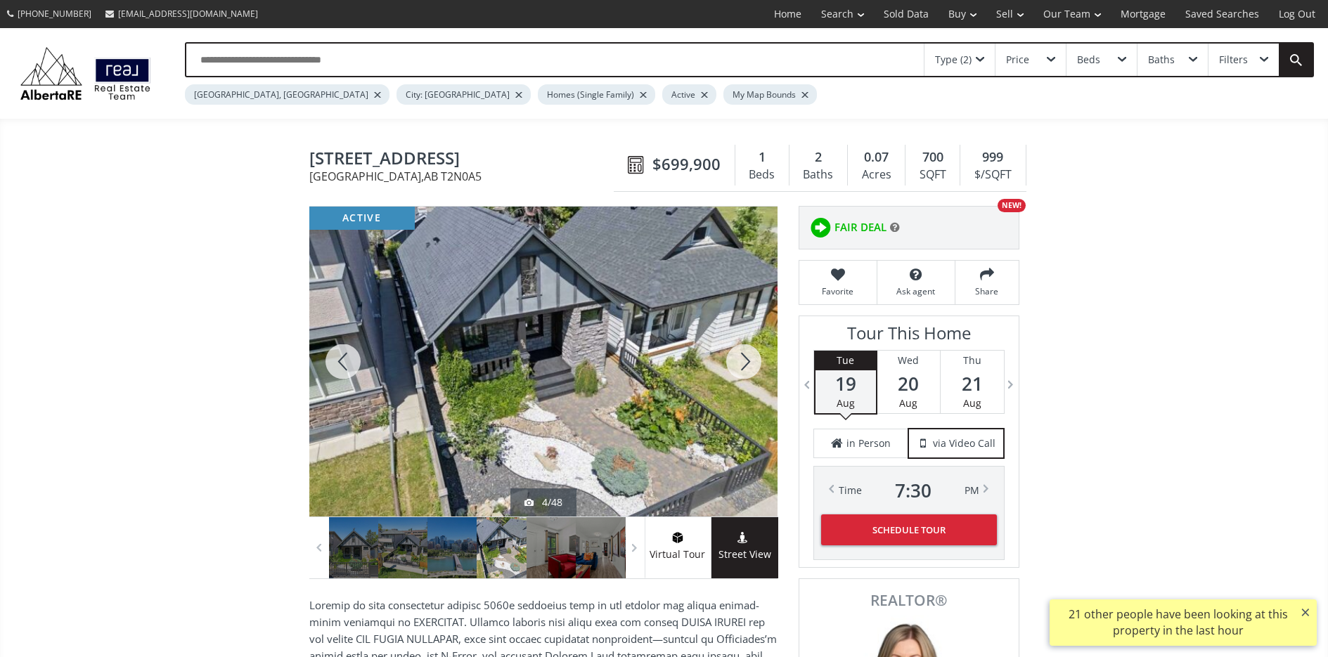
click at [744, 358] on div at bounding box center [743, 362] width 67 height 310
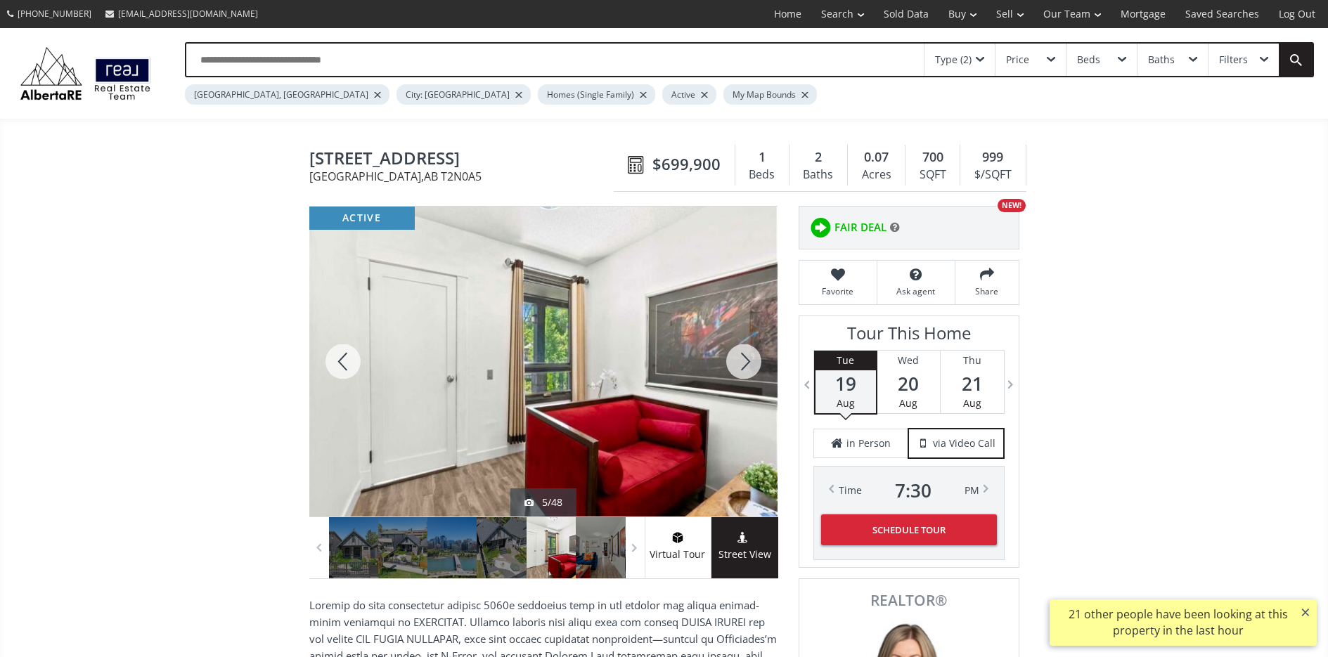
click at [744, 358] on div at bounding box center [743, 362] width 67 height 310
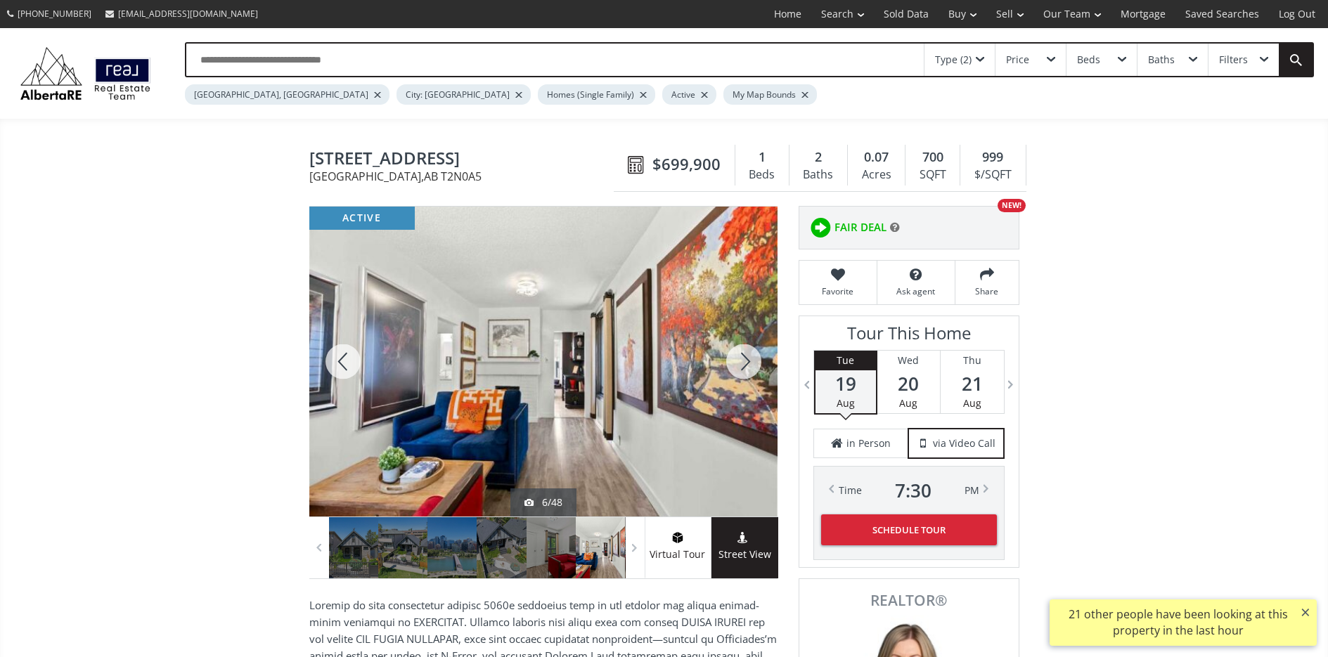
click at [744, 358] on div at bounding box center [743, 362] width 67 height 310
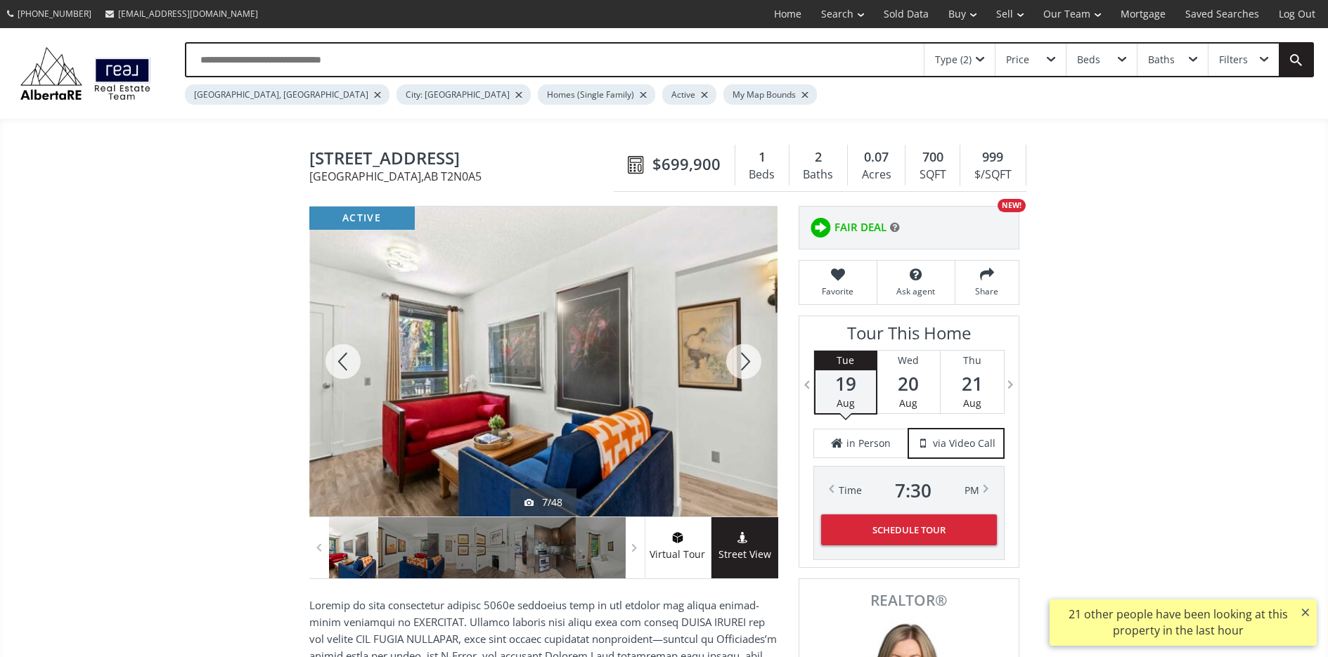
click at [744, 358] on div at bounding box center [743, 362] width 67 height 310
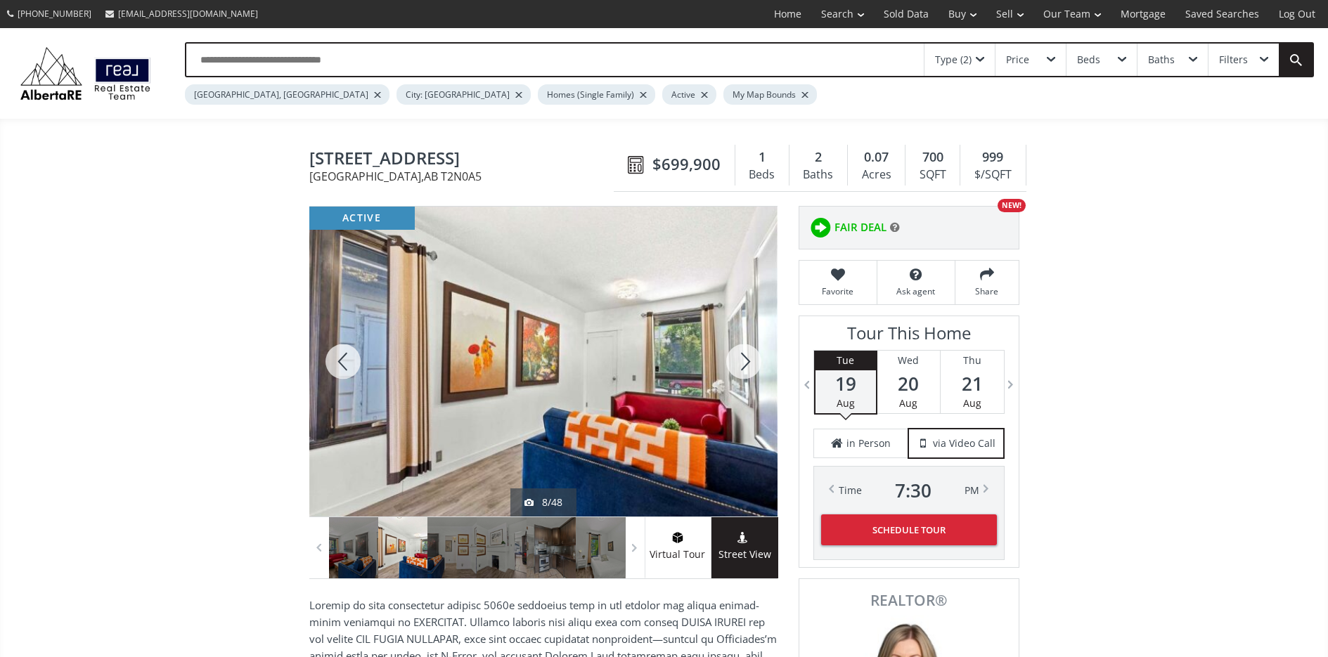
click at [744, 358] on div at bounding box center [743, 362] width 67 height 310
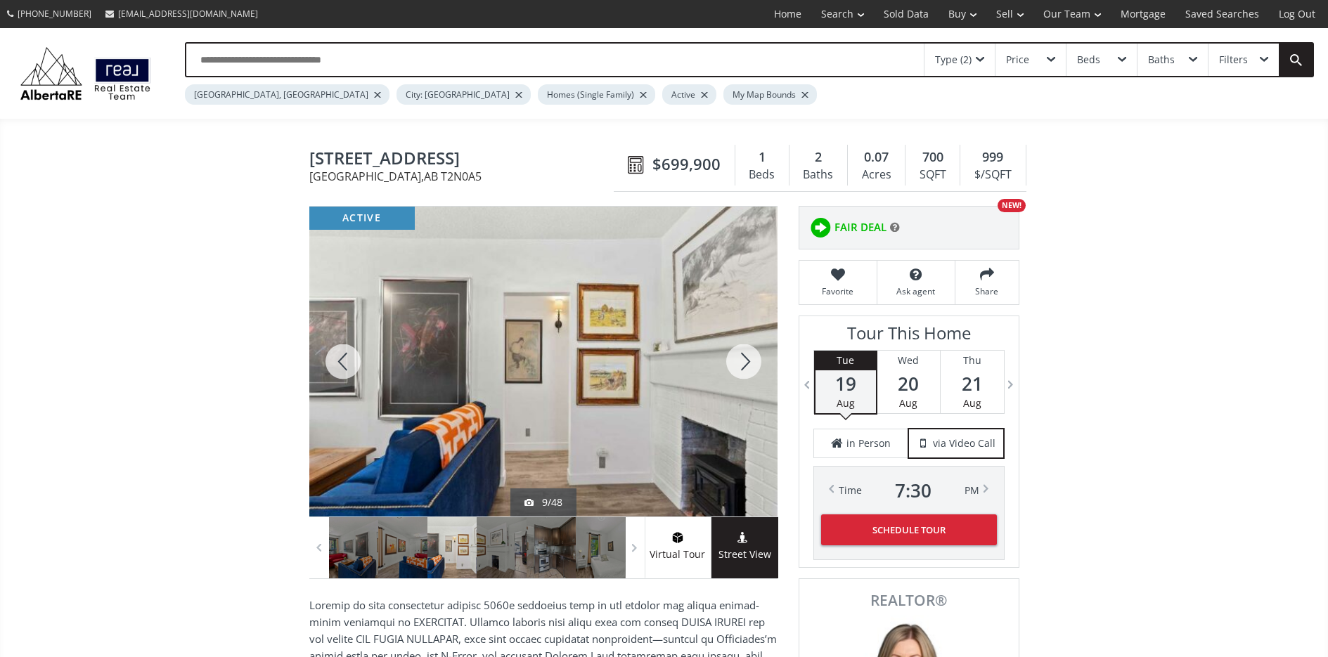
click at [744, 358] on div at bounding box center [743, 362] width 67 height 310
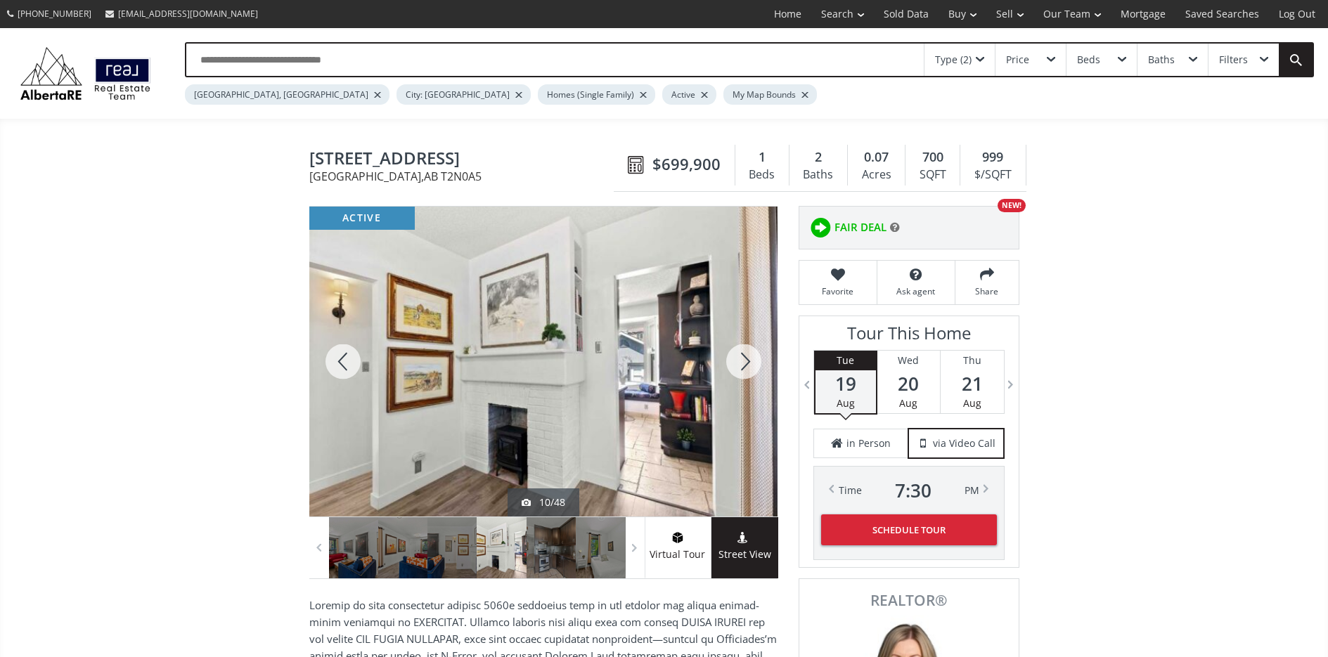
click at [744, 358] on div at bounding box center [743, 362] width 67 height 310
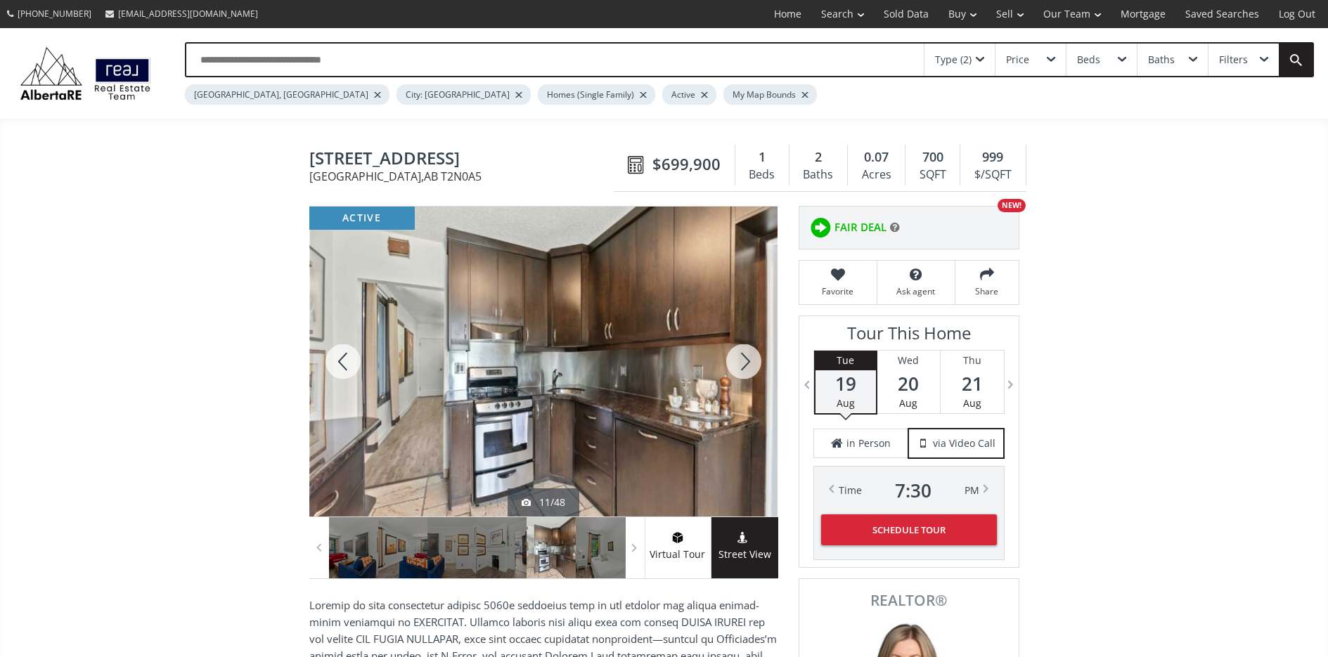
click at [744, 358] on div at bounding box center [743, 362] width 67 height 310
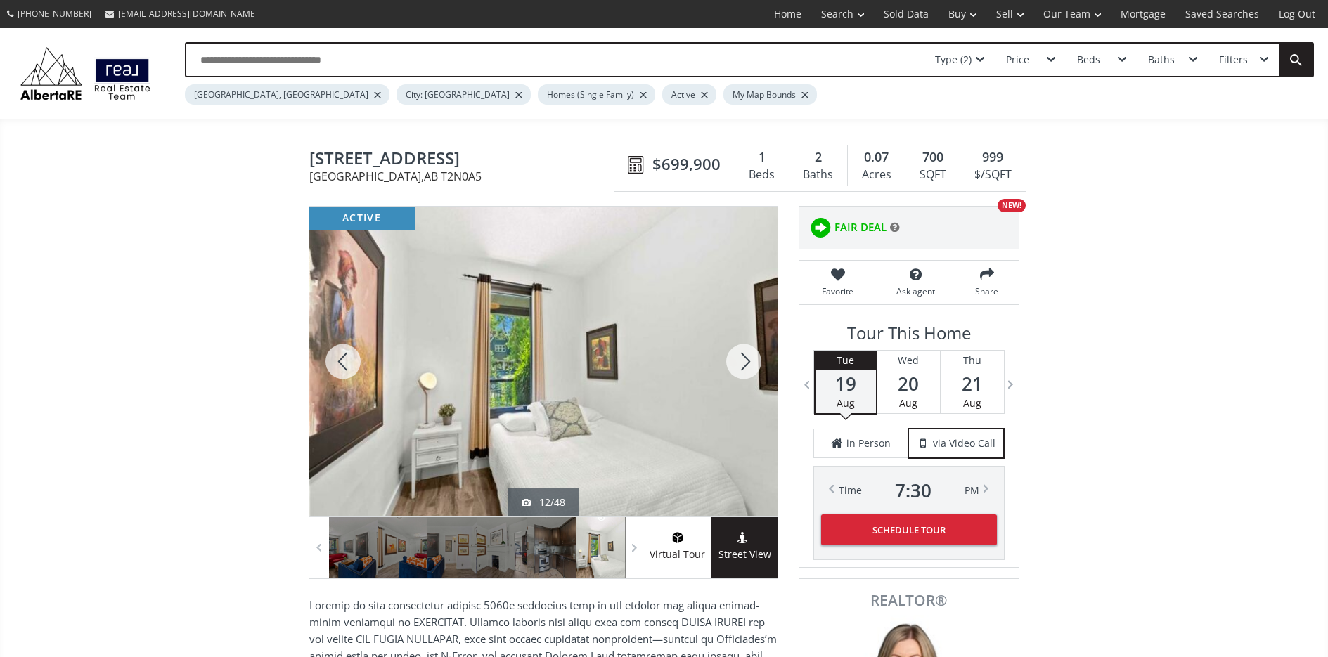
click at [744, 358] on div at bounding box center [743, 362] width 67 height 310
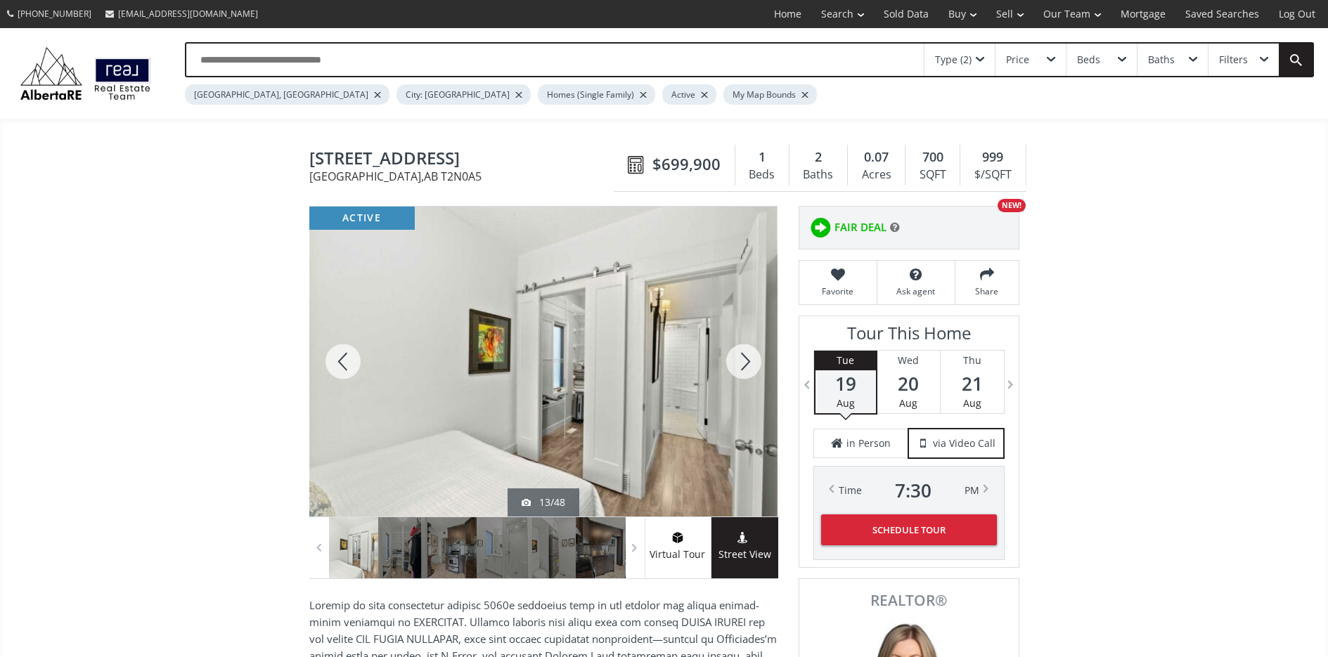
click at [744, 358] on div at bounding box center [743, 362] width 67 height 310
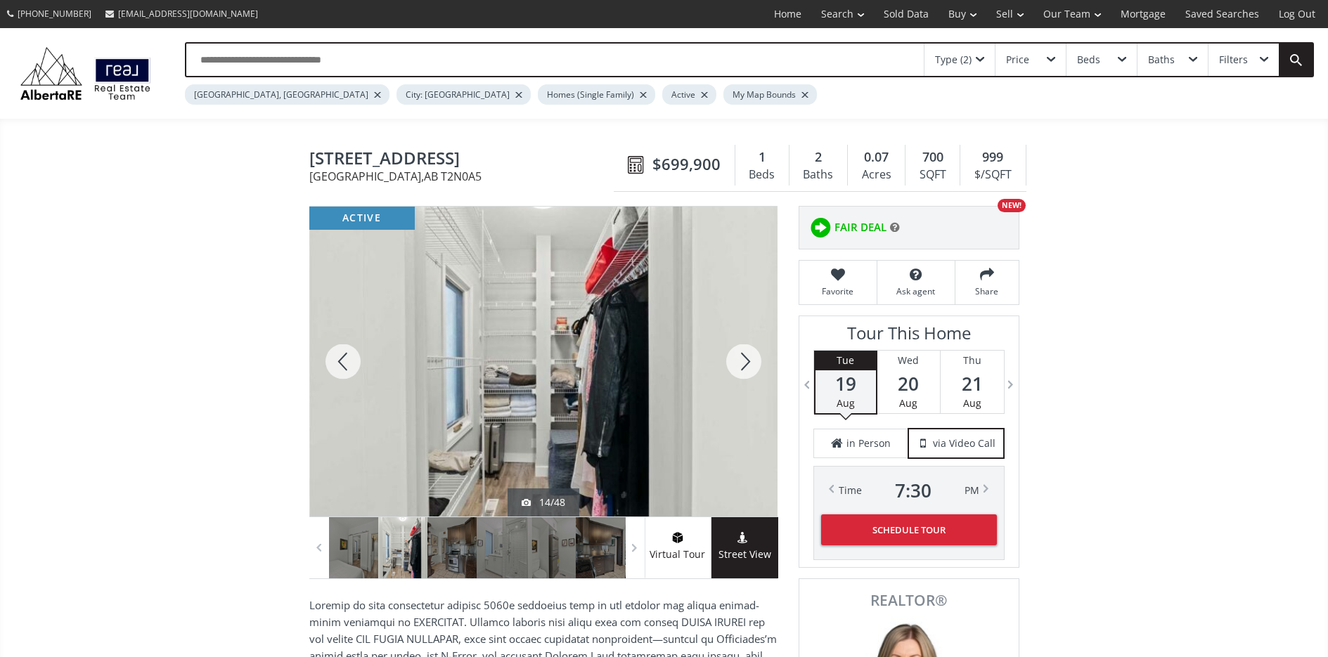
click at [744, 358] on div at bounding box center [743, 362] width 67 height 310
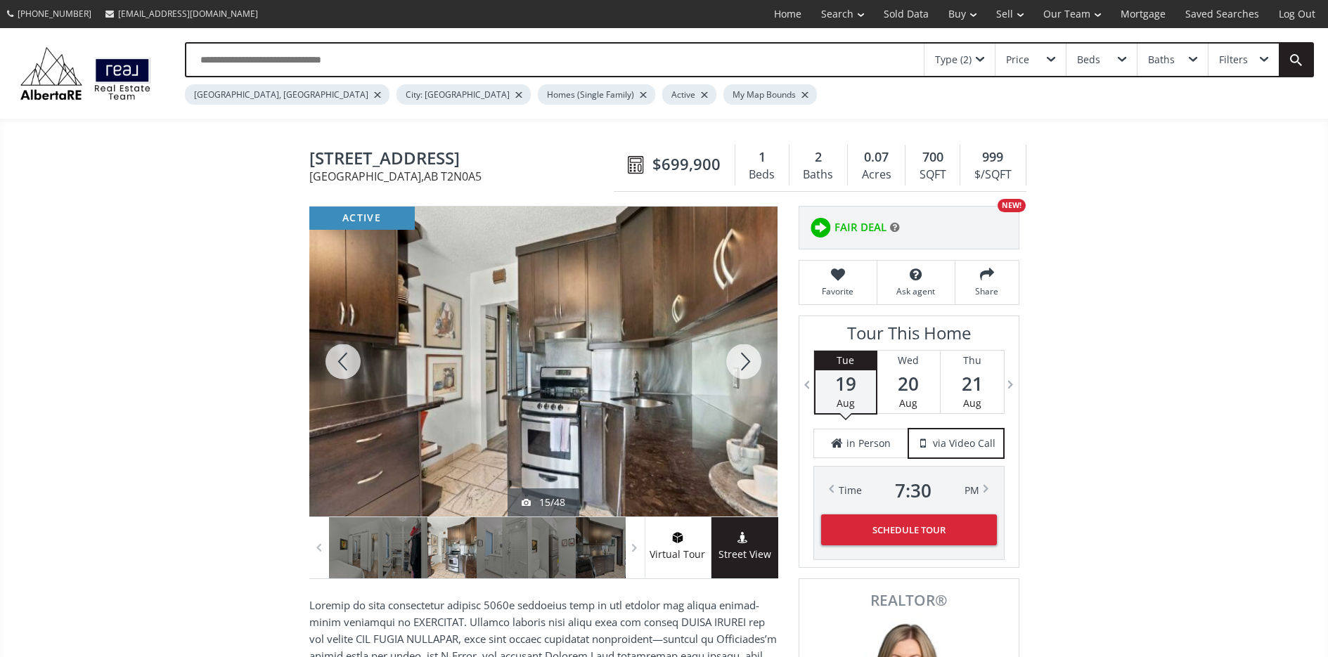
click at [744, 358] on div at bounding box center [743, 362] width 67 height 310
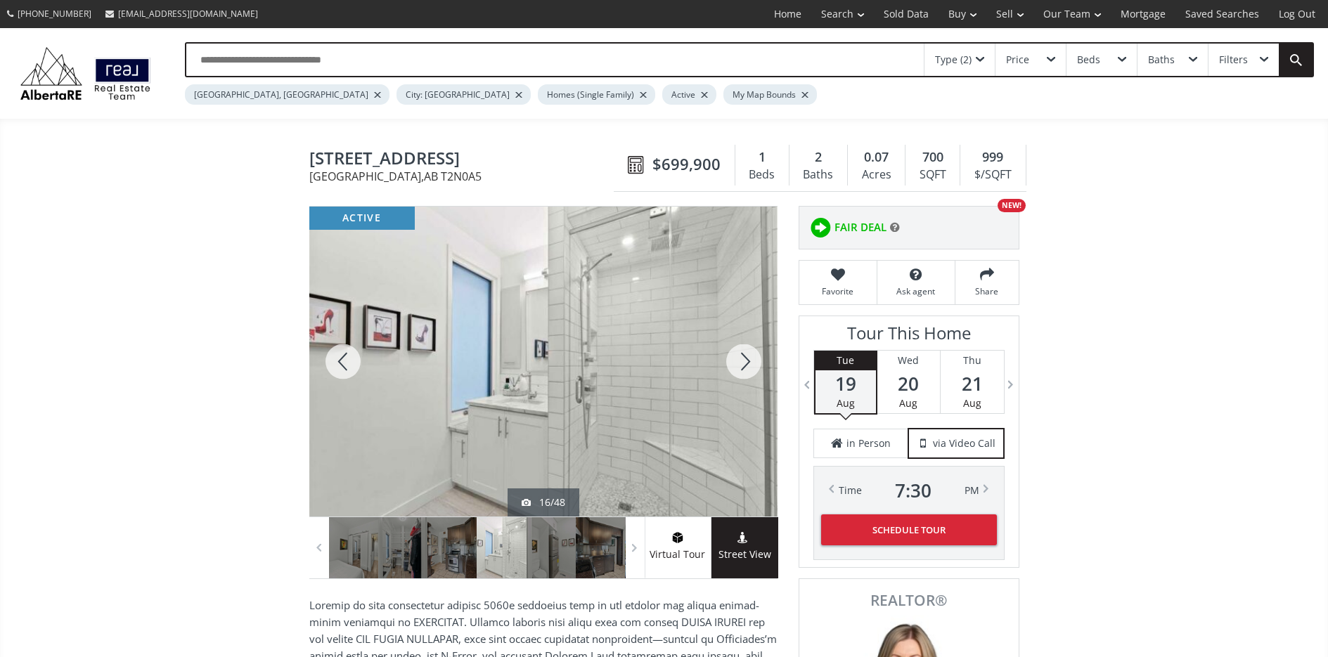
click at [744, 358] on div at bounding box center [743, 362] width 67 height 310
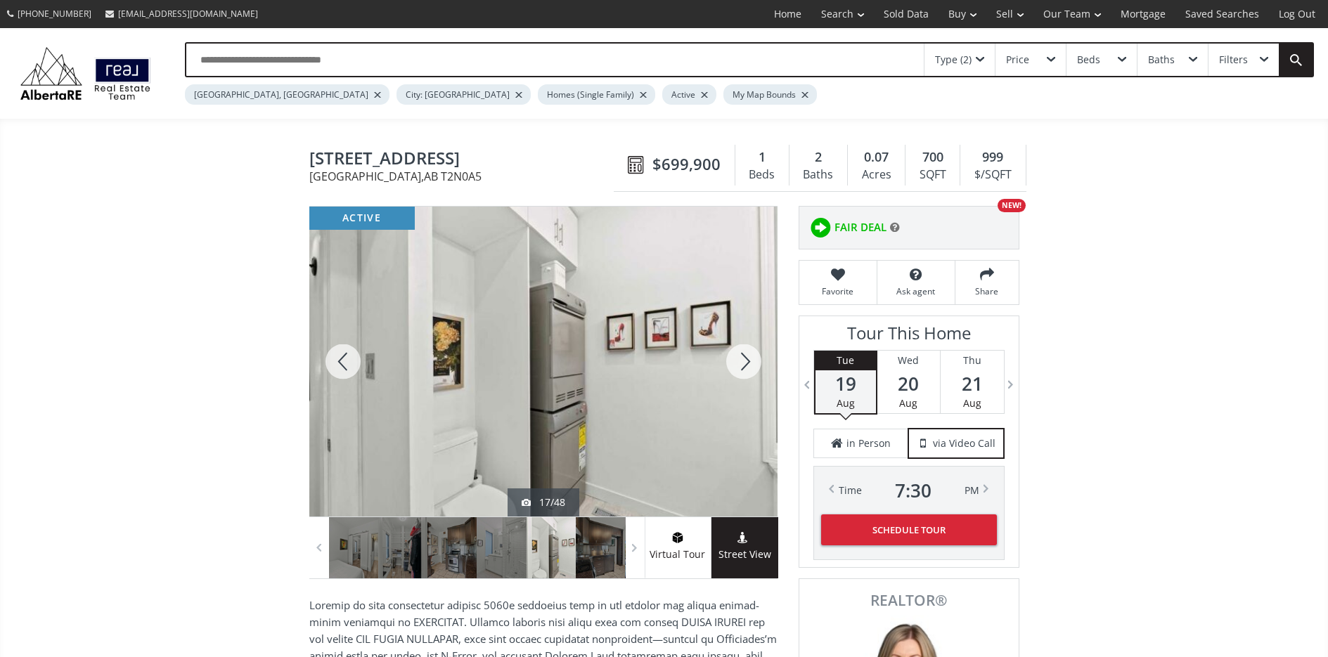
click at [744, 358] on div at bounding box center [743, 362] width 67 height 310
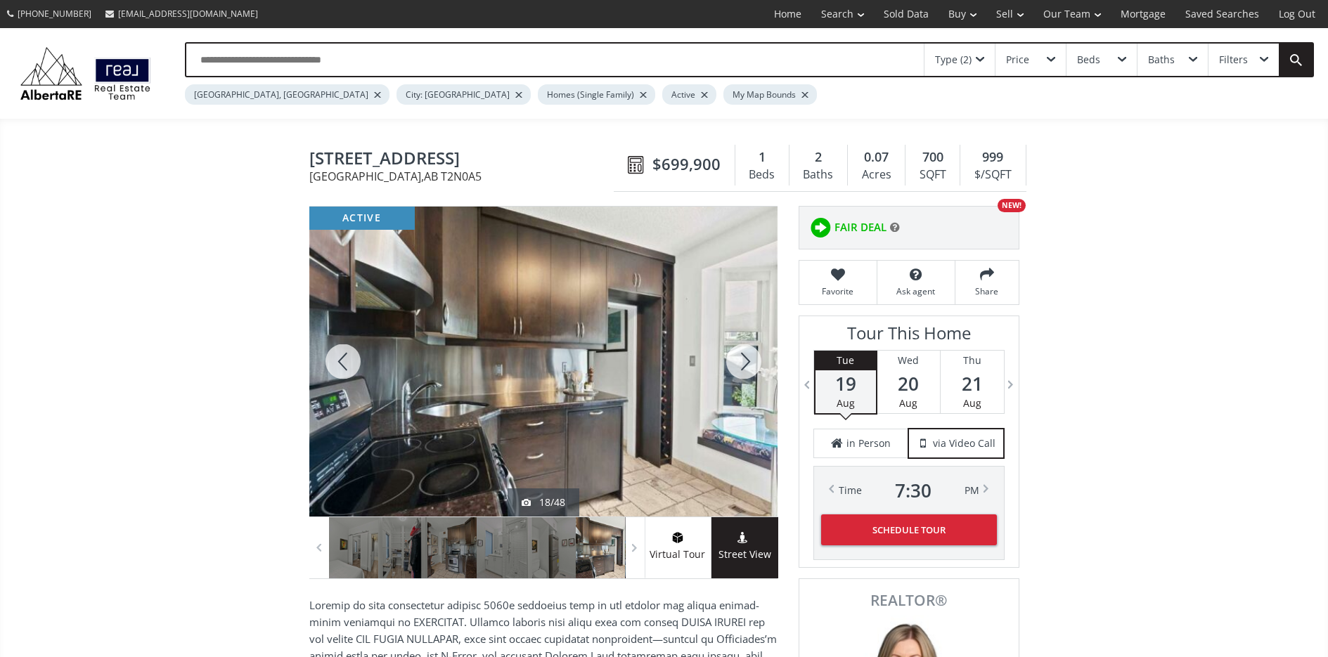
click at [347, 366] on div at bounding box center [342, 362] width 67 height 310
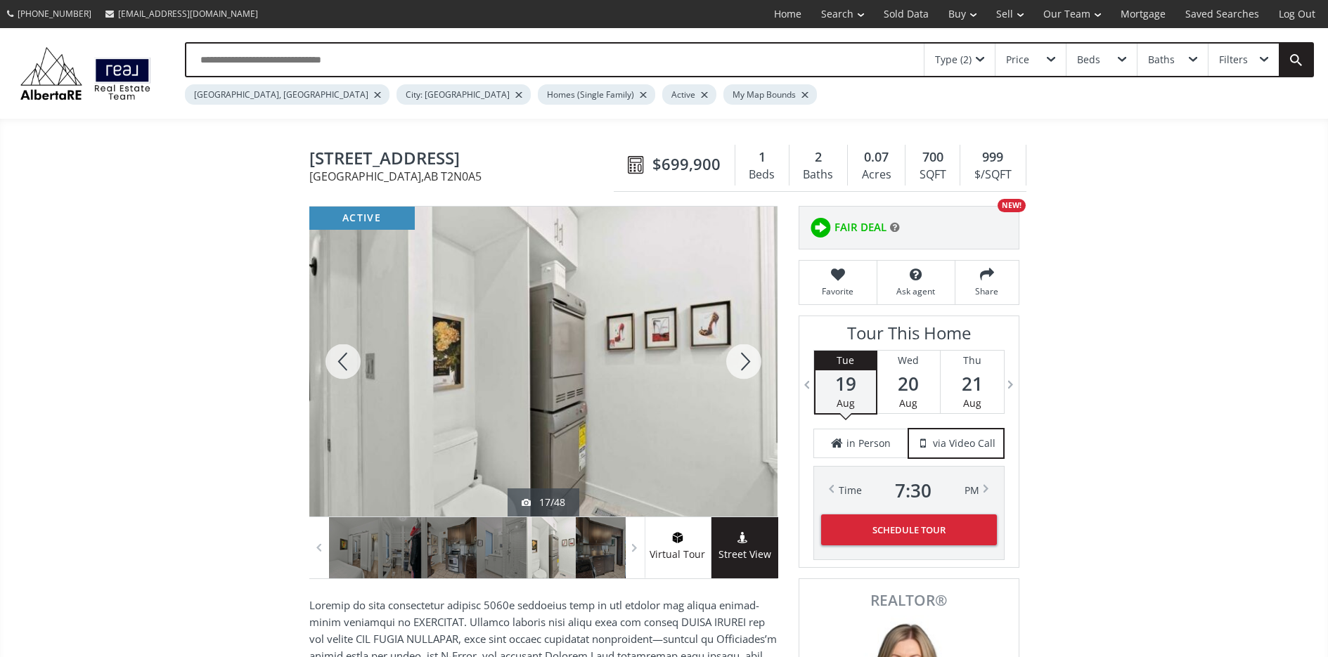
click at [740, 358] on div at bounding box center [743, 362] width 67 height 310
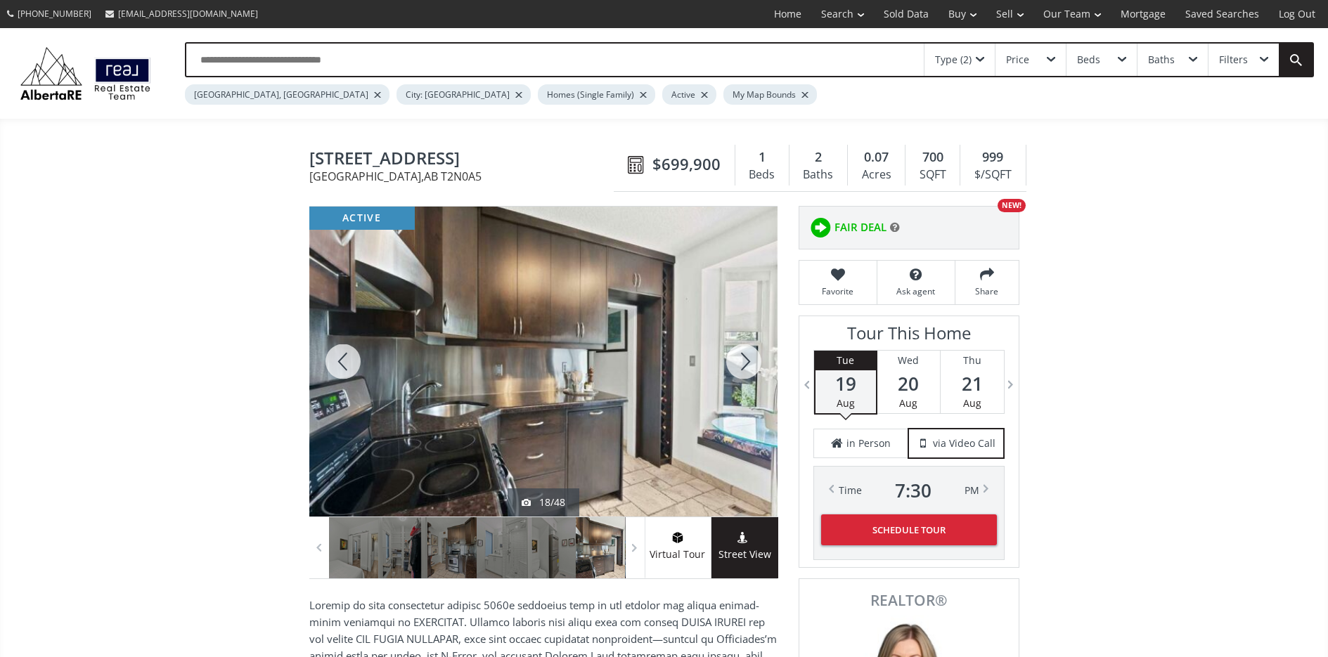
click at [742, 358] on div at bounding box center [743, 362] width 67 height 310
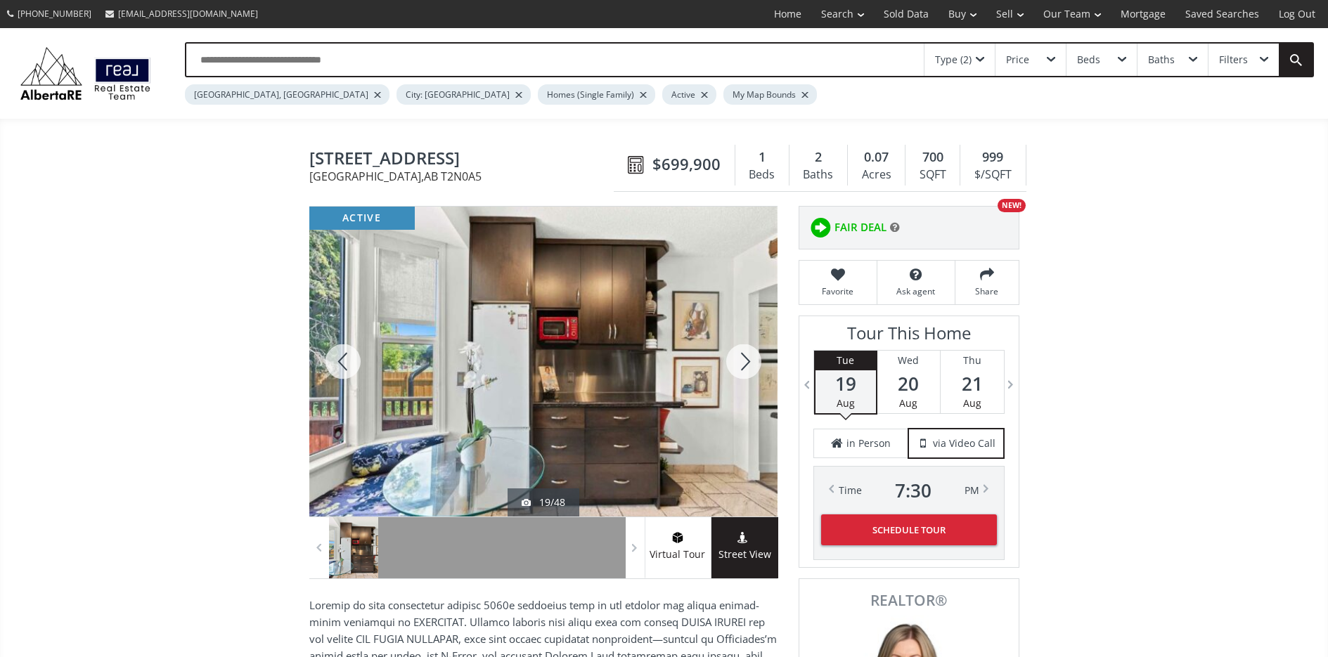
click at [744, 358] on div at bounding box center [743, 362] width 67 height 310
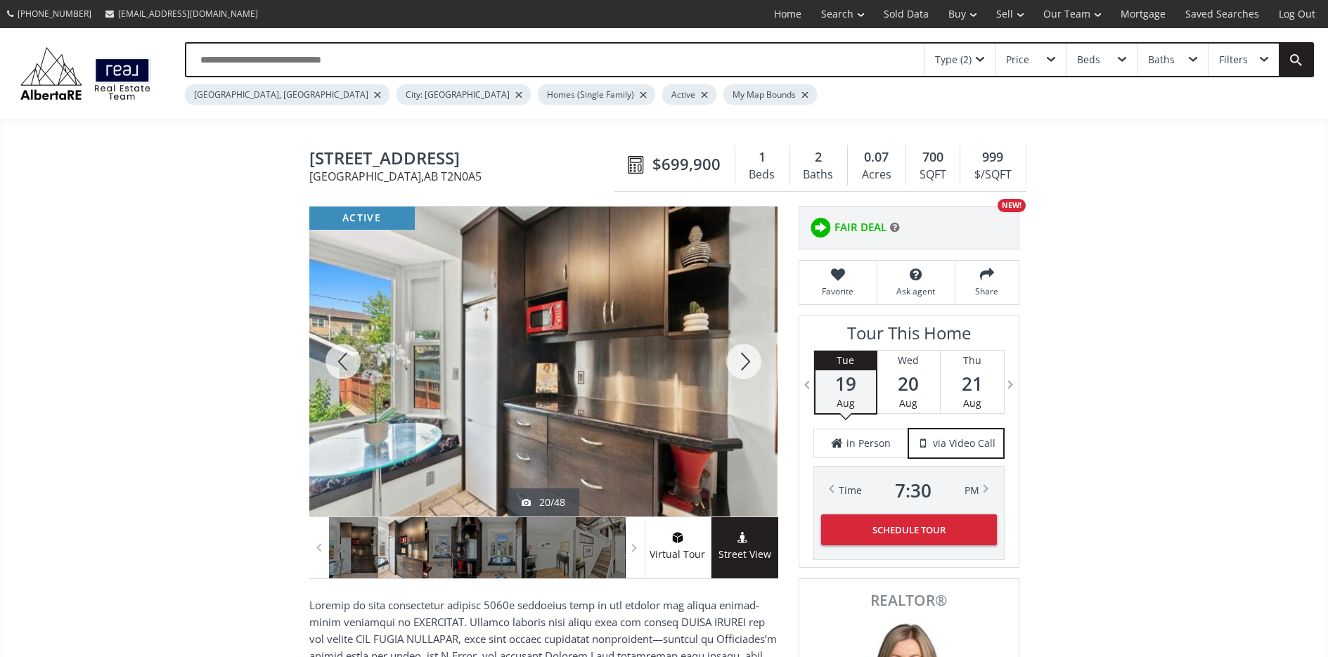
click at [744, 358] on div at bounding box center [743, 362] width 67 height 310
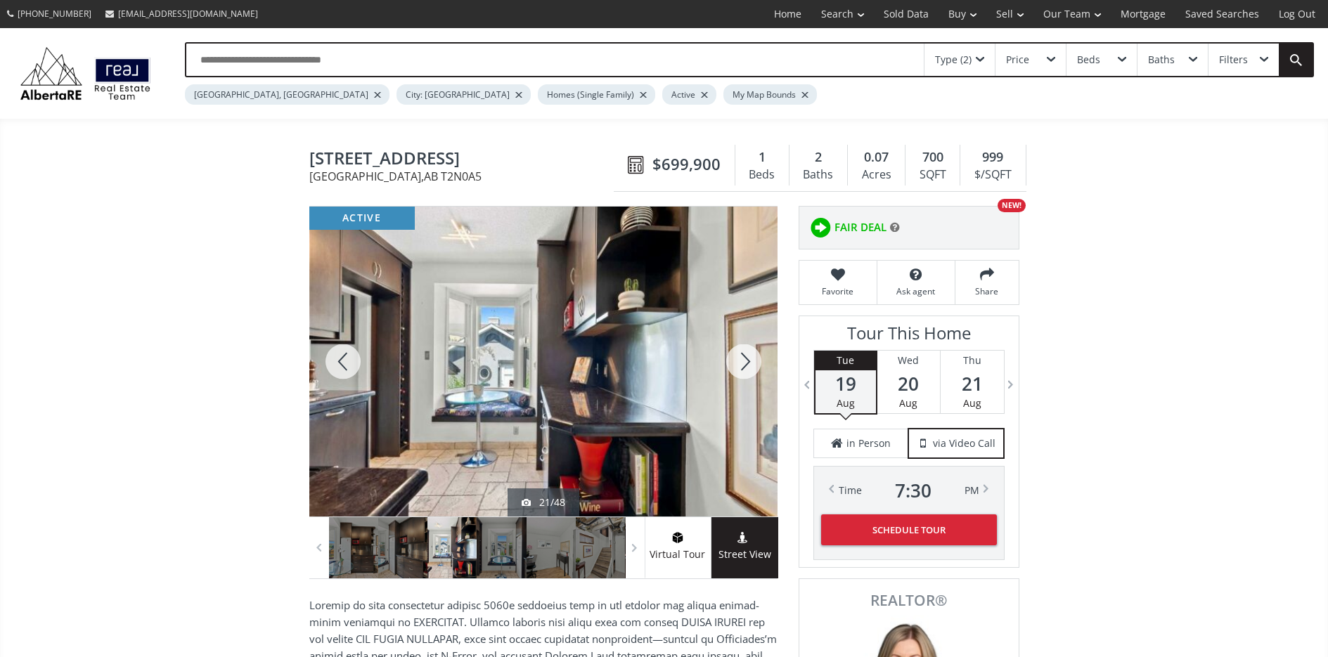
click at [753, 353] on div at bounding box center [743, 362] width 67 height 310
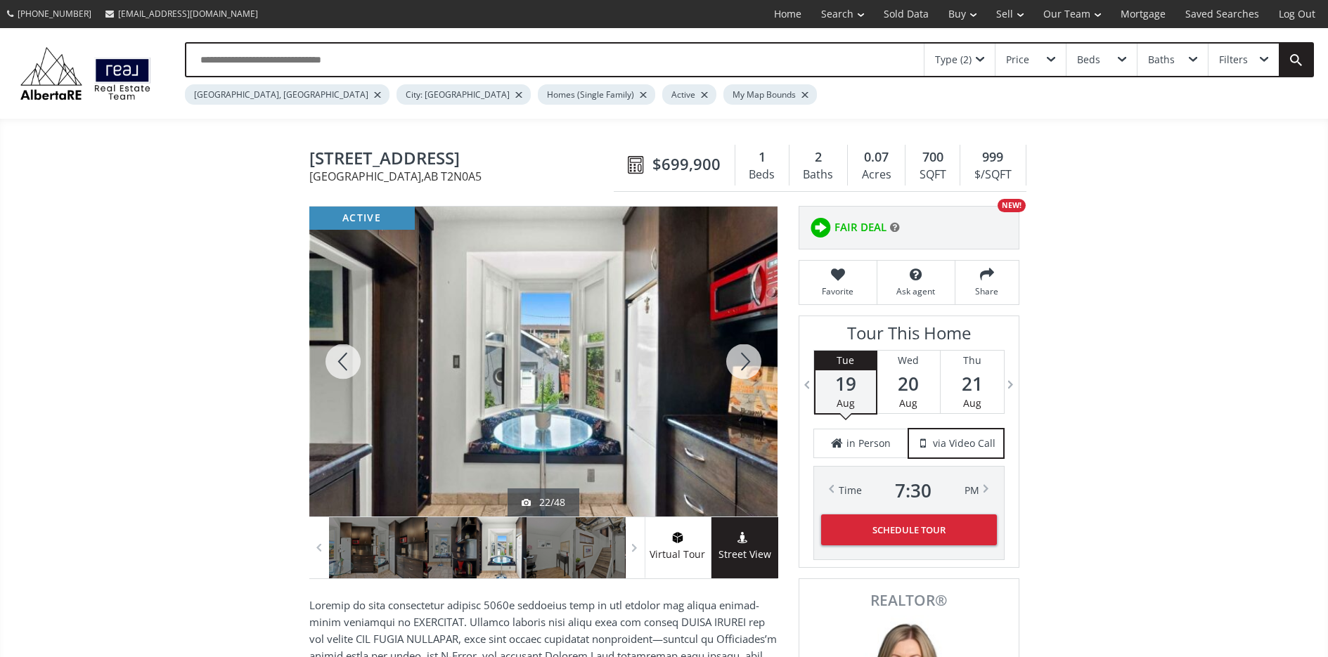
click at [753, 352] on div at bounding box center [743, 362] width 67 height 310
